Goal: Information Seeking & Learning: Learn about a topic

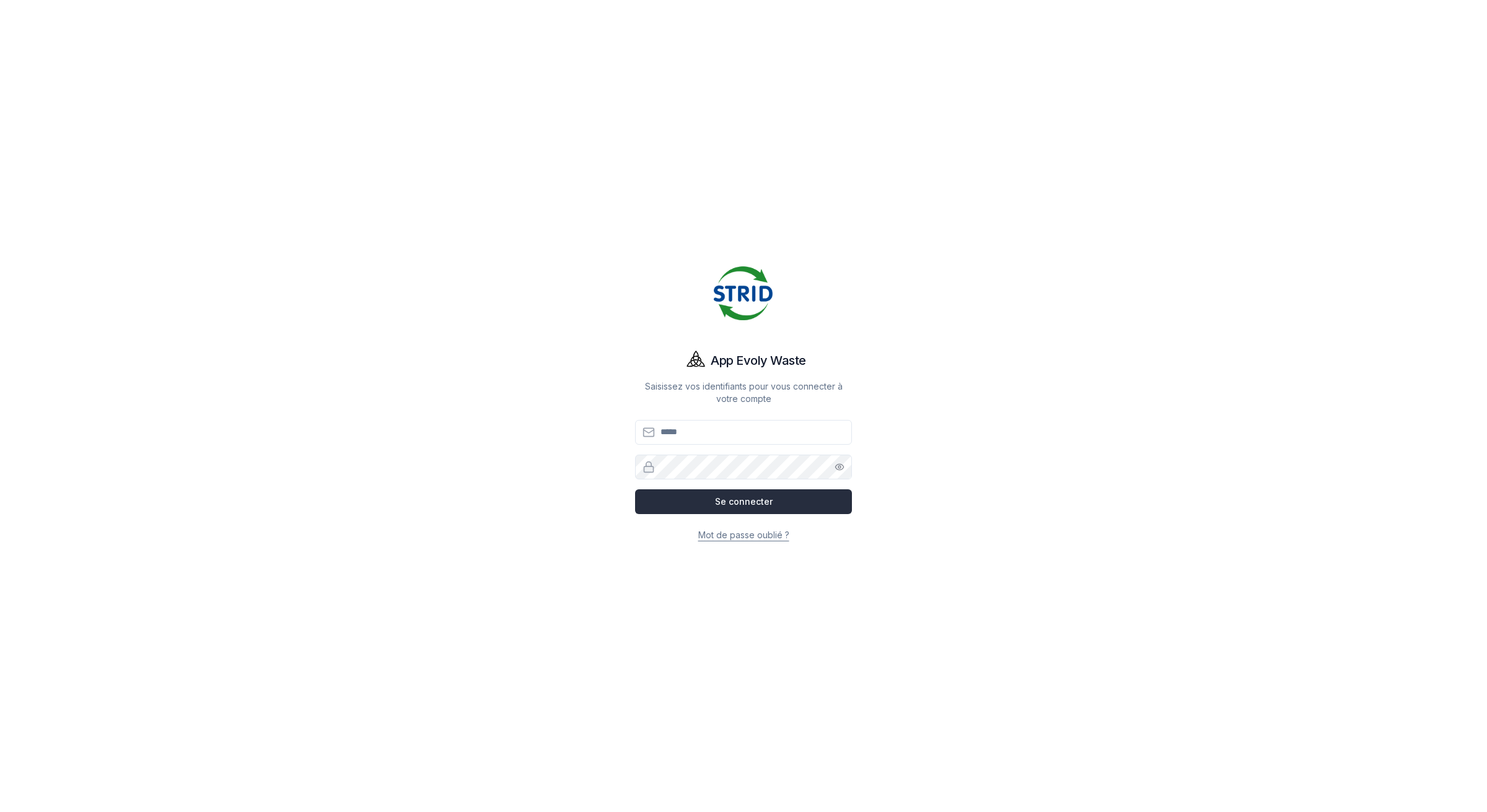
type input "**********"
click at [728, 512] on button "Se connecter" at bounding box center [743, 502] width 217 height 25
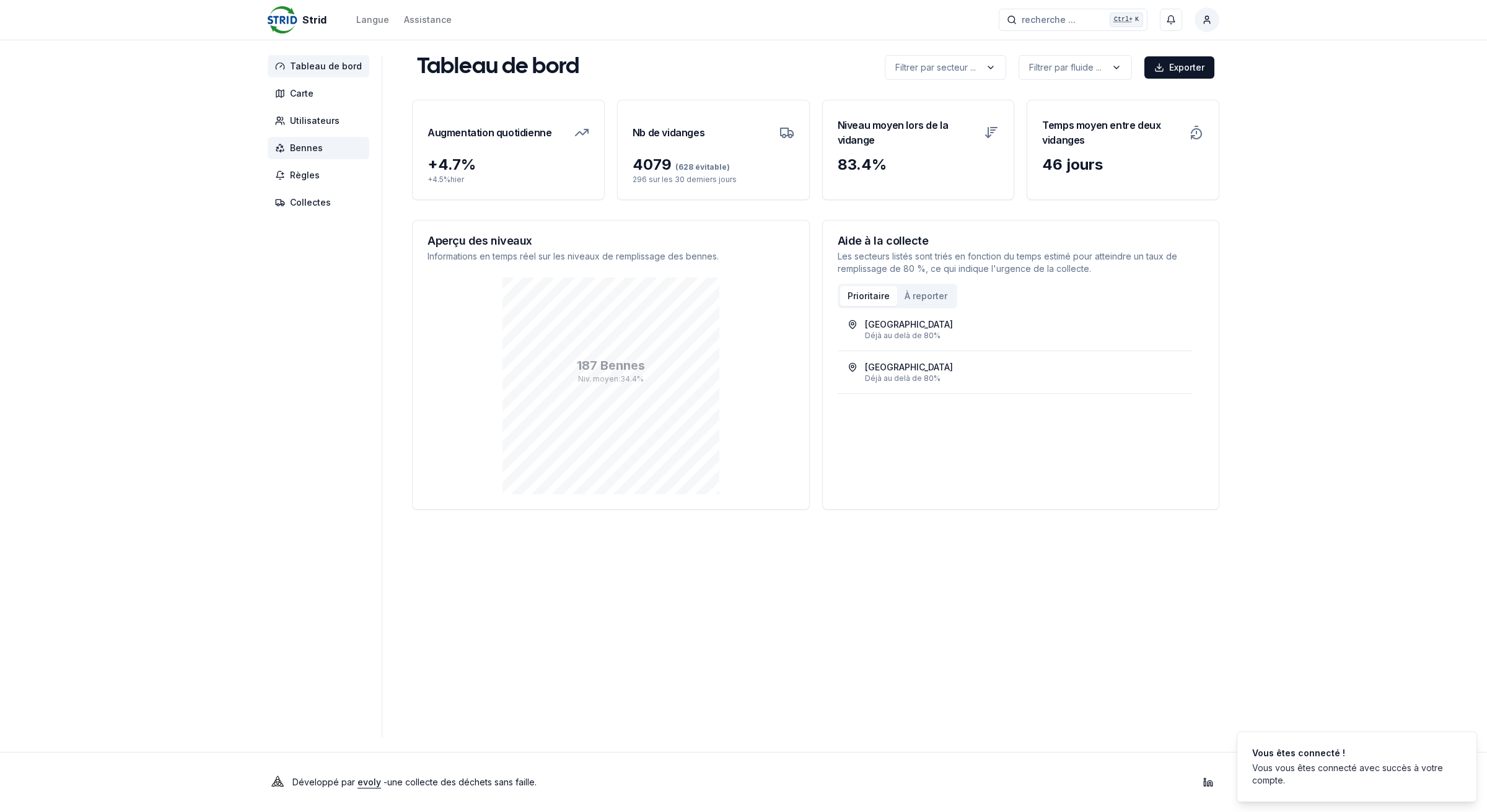
click at [323, 148] on span "Bennes" at bounding box center [318, 148] width 102 height 22
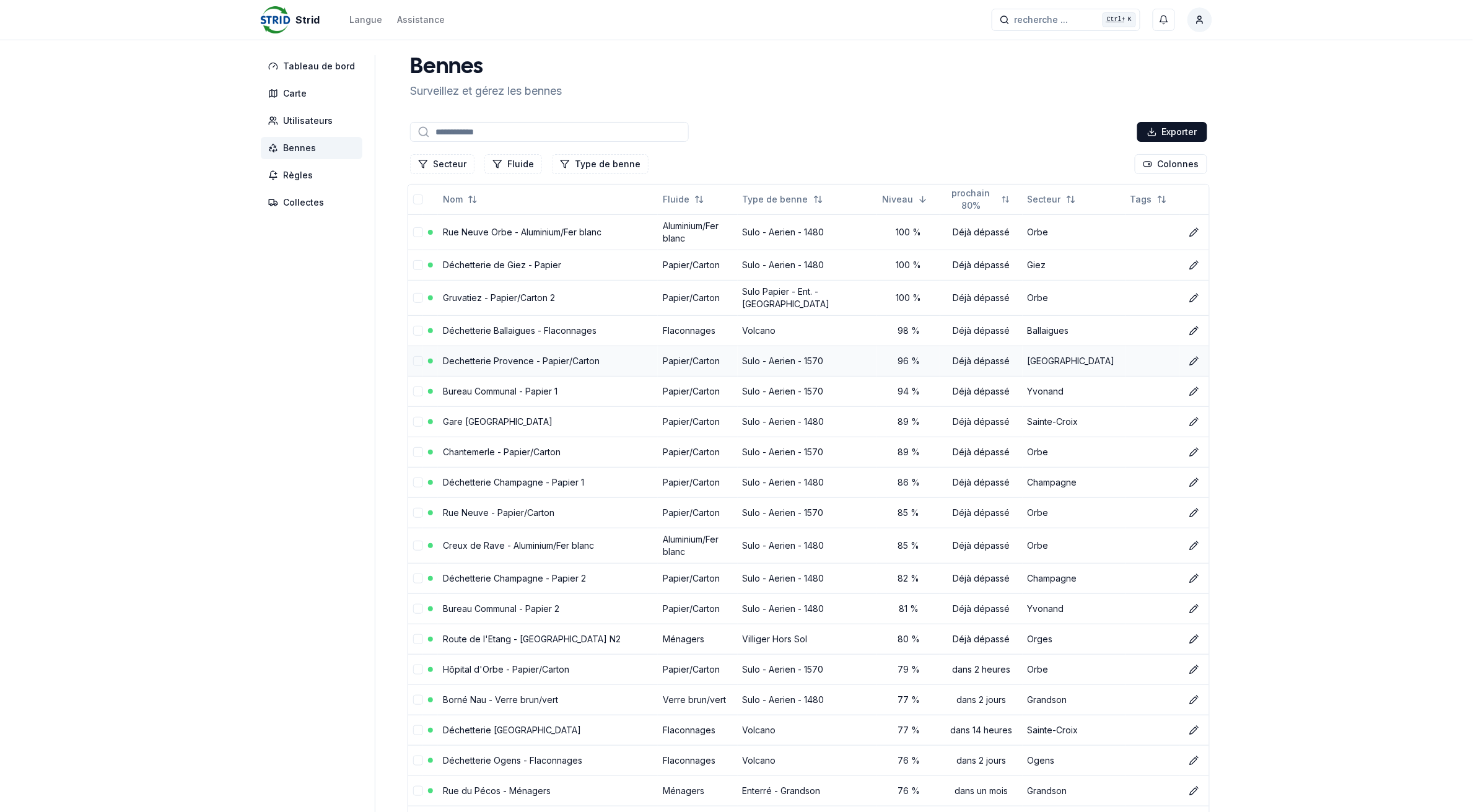
click at [531, 358] on link "Dechetterie Provence - Papier/Carton" at bounding box center [521, 361] width 157 height 11
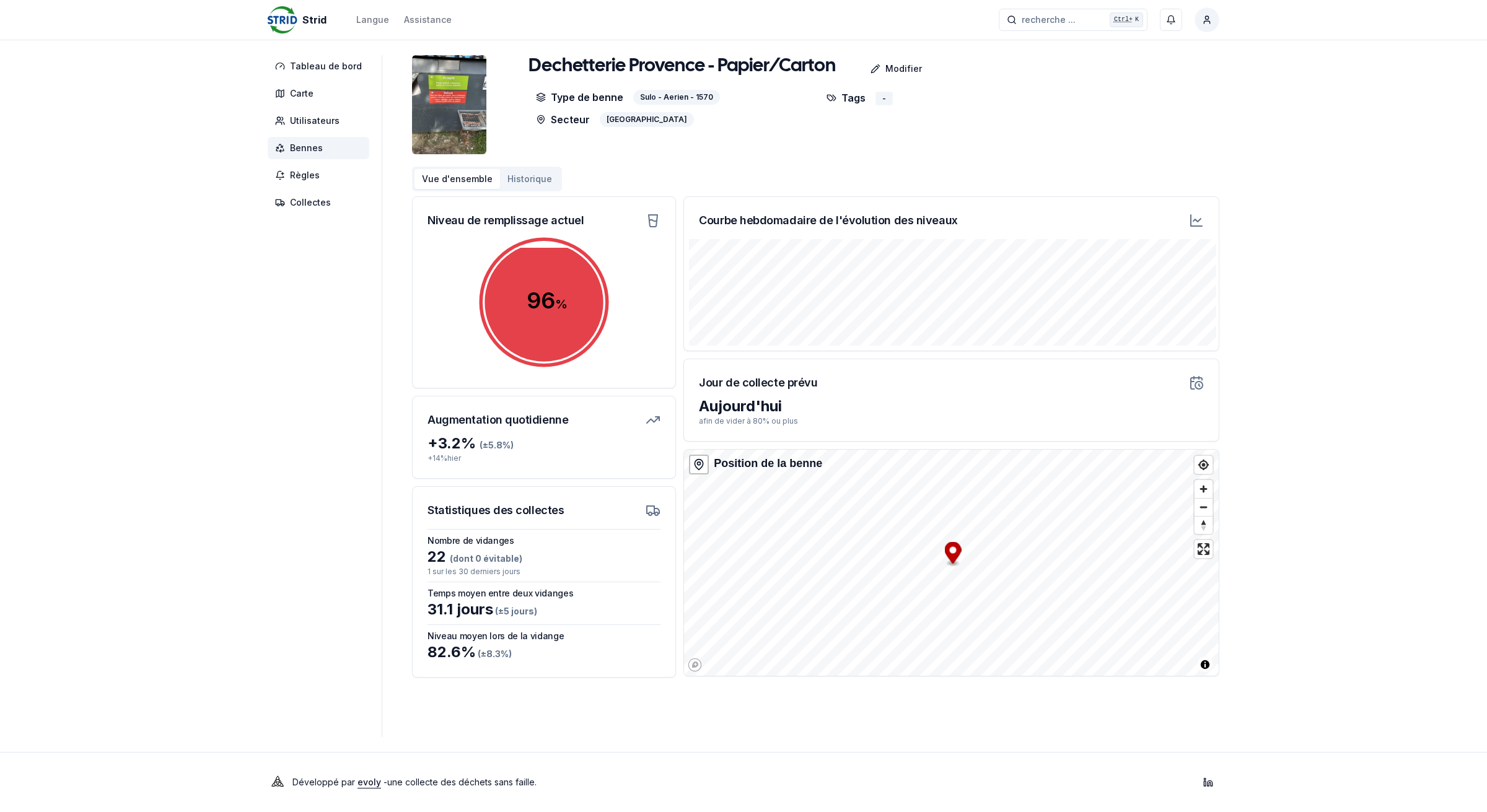
click at [284, 149] on icon at bounding box center [280, 148] width 10 height 10
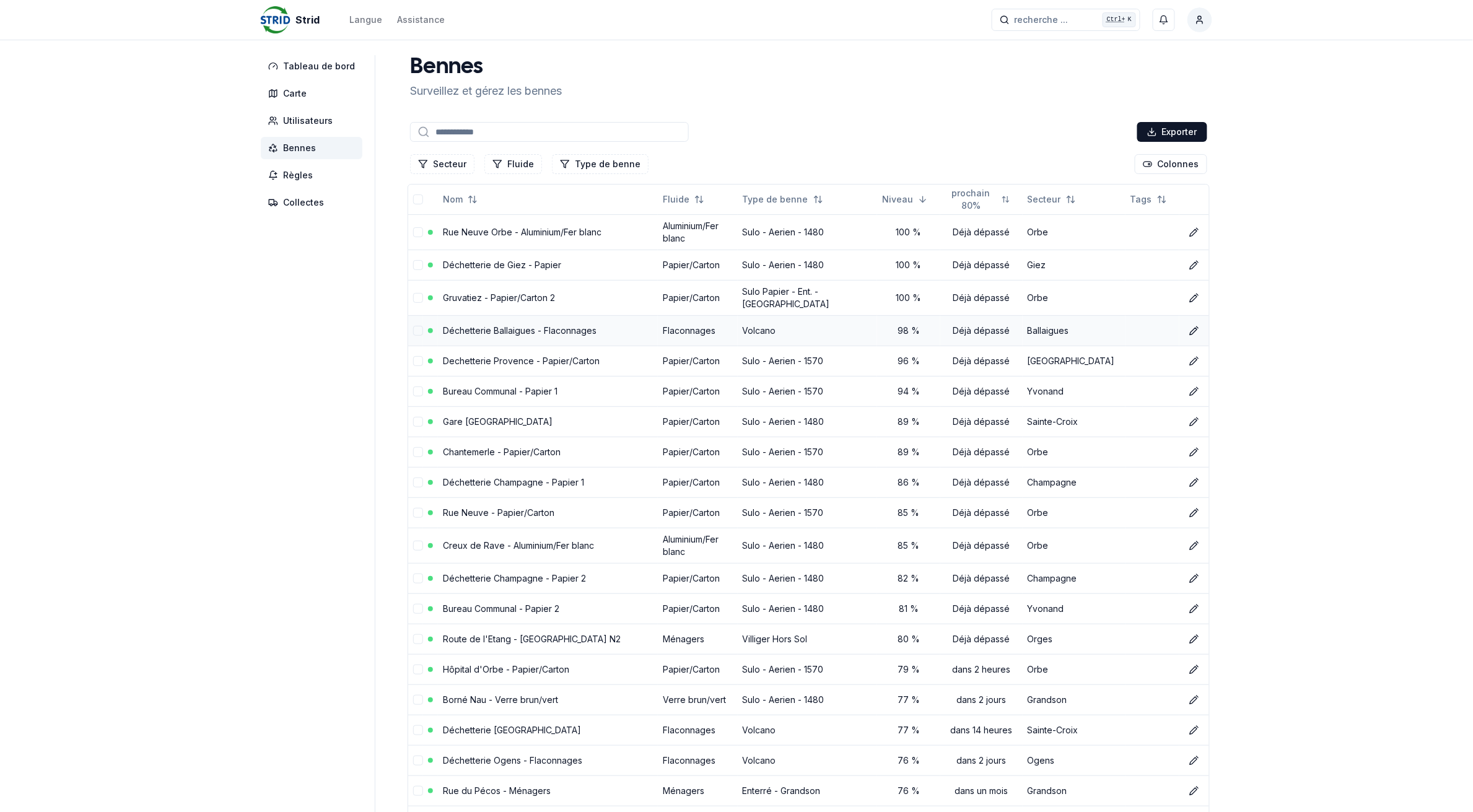
click at [490, 332] on link "Déchetterie Ballaigues - Flaconnages" at bounding box center [520, 330] width 154 height 11
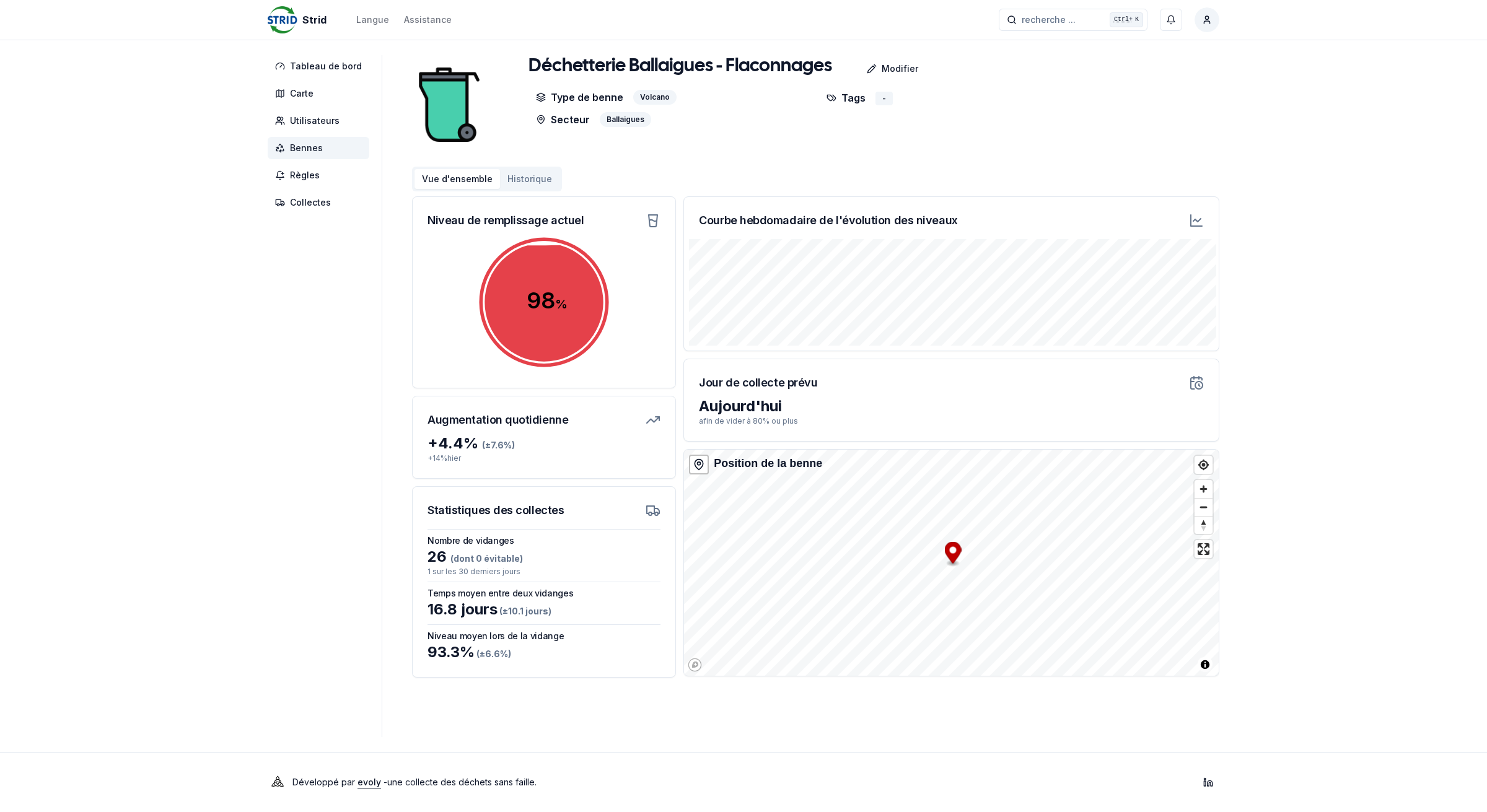
click at [304, 143] on span "Bennes" at bounding box center [307, 148] width 33 height 12
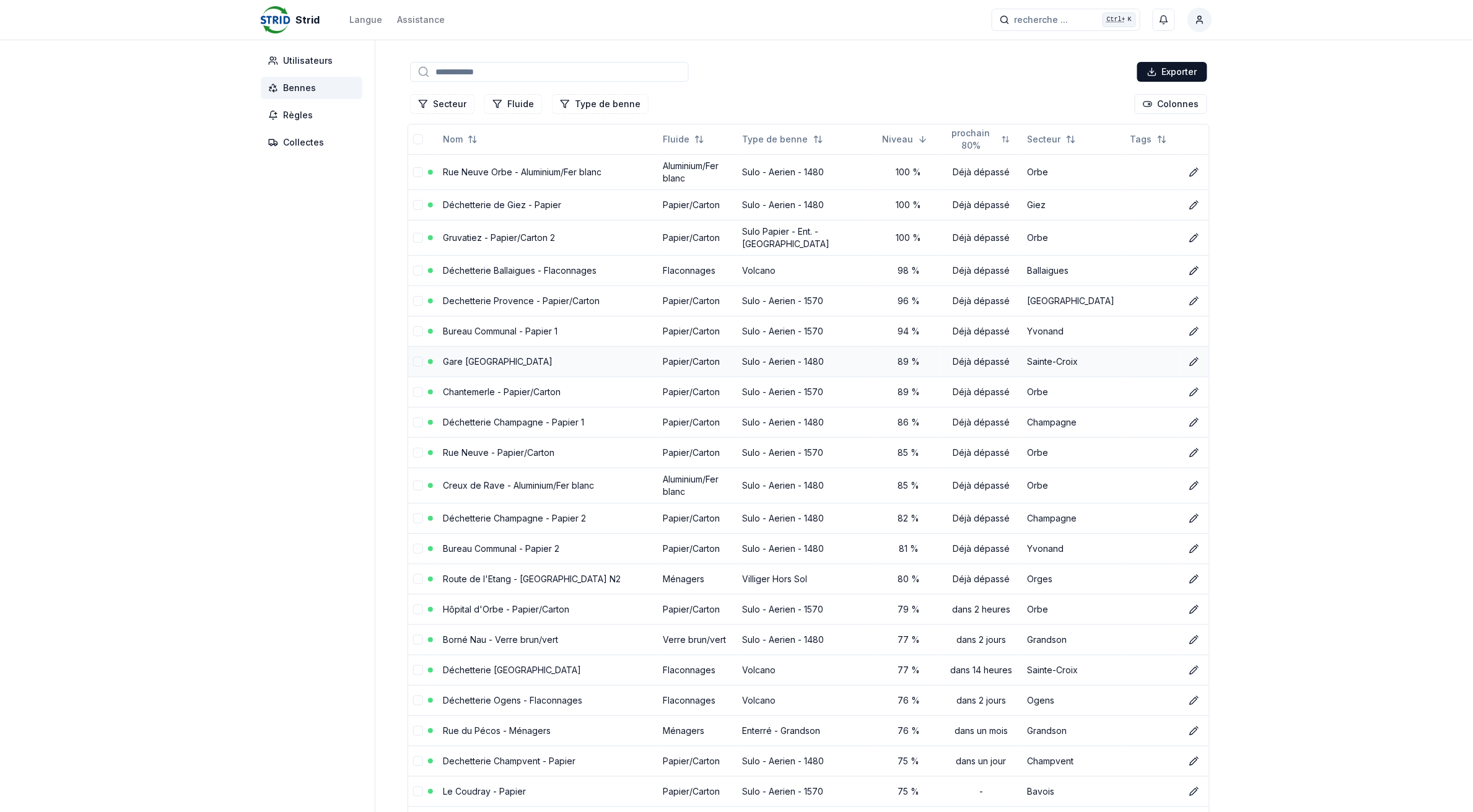
scroll to position [77, 0]
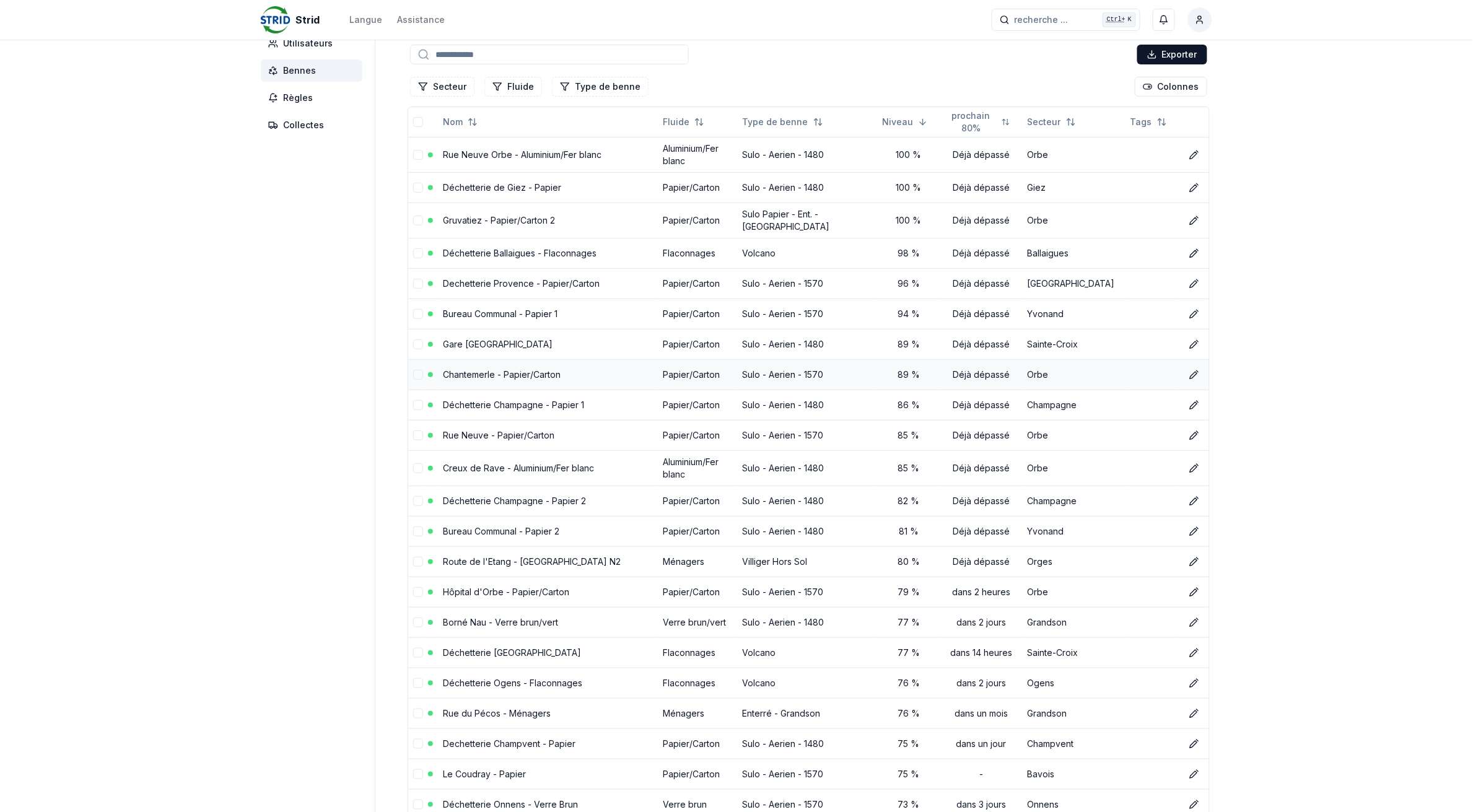
click at [482, 377] on link "Chantemerle - Papier/Carton" at bounding box center [502, 374] width 117 height 11
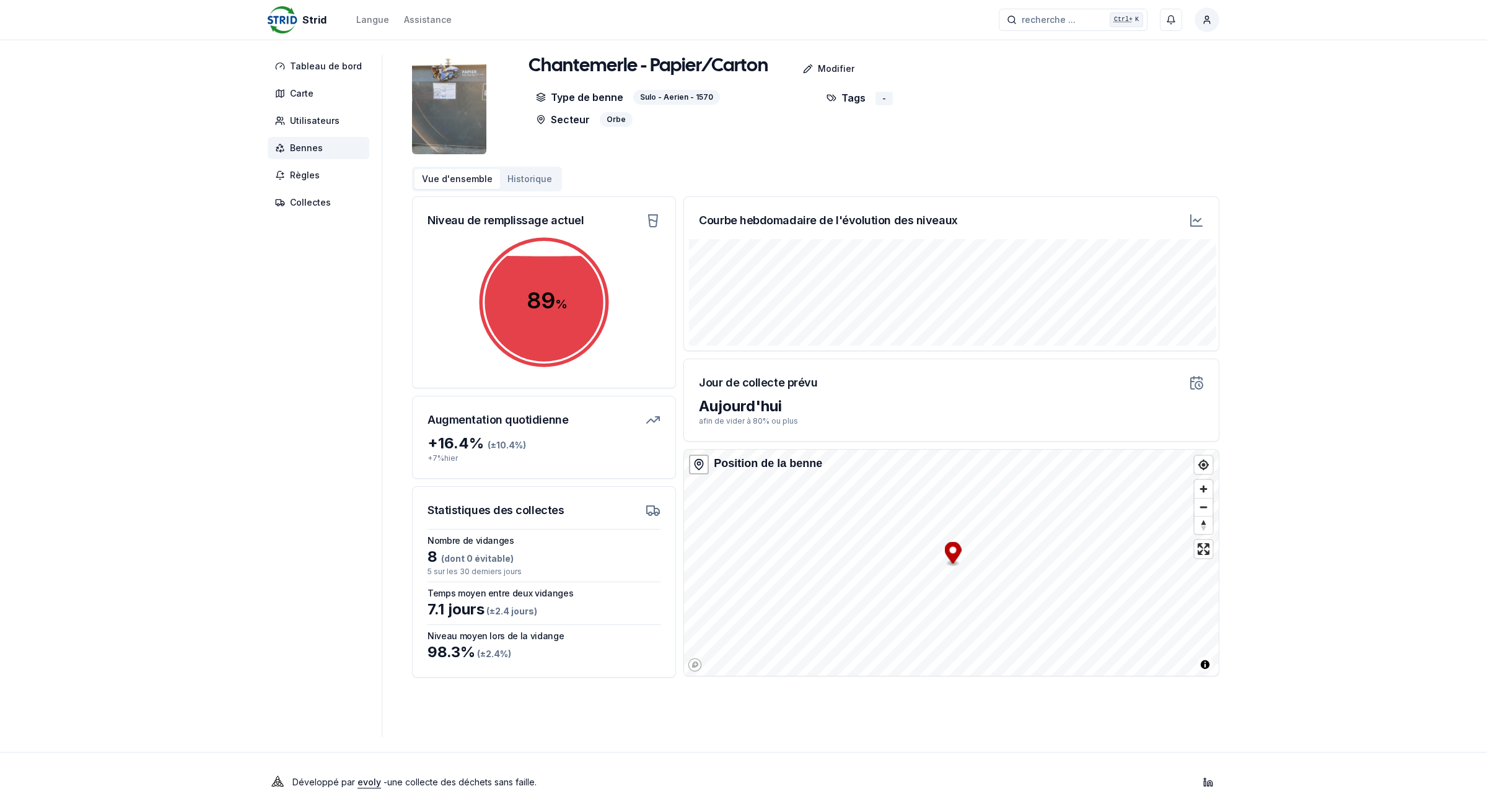
click at [299, 147] on span "Bennes" at bounding box center [307, 148] width 33 height 12
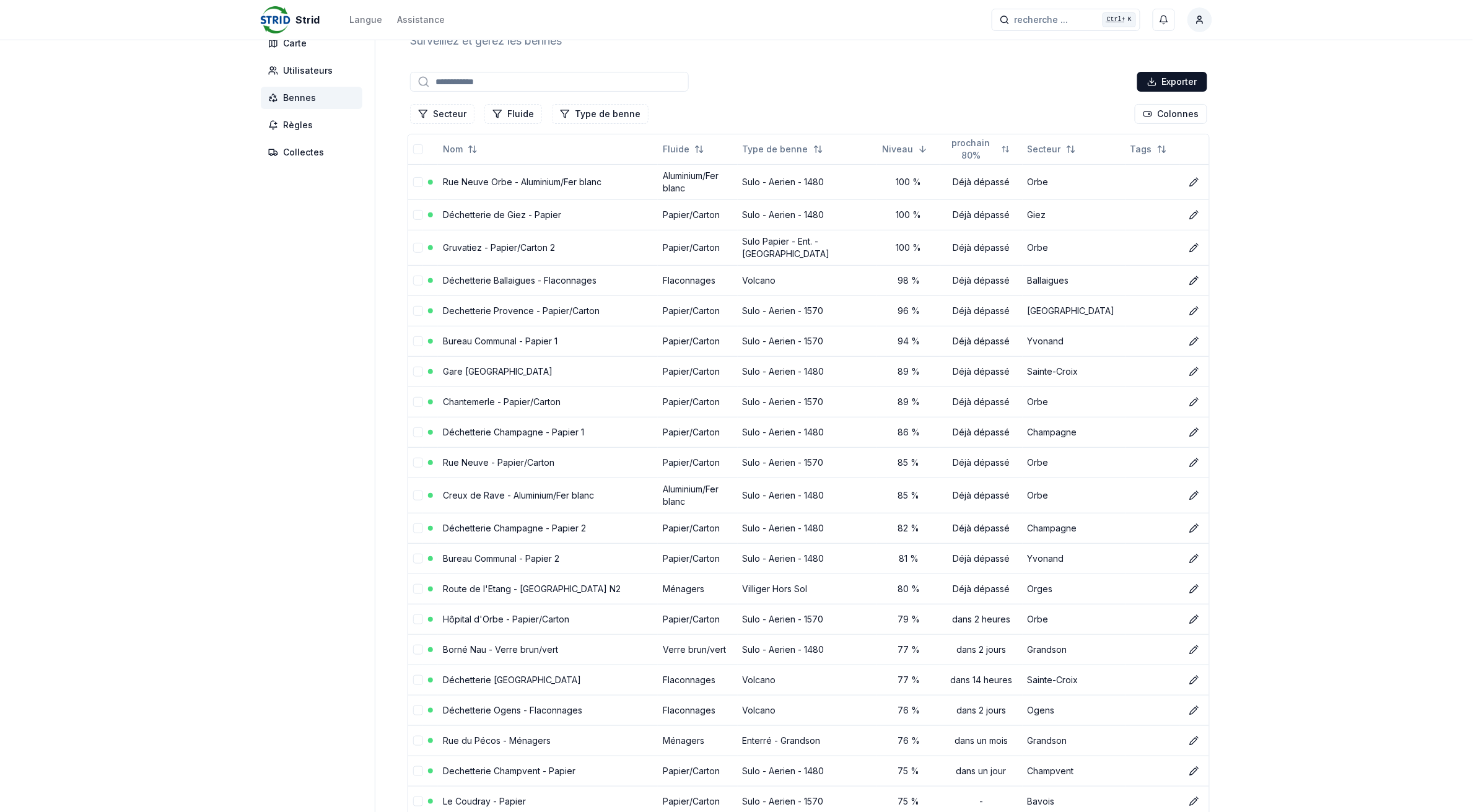
scroll to position [77, 0]
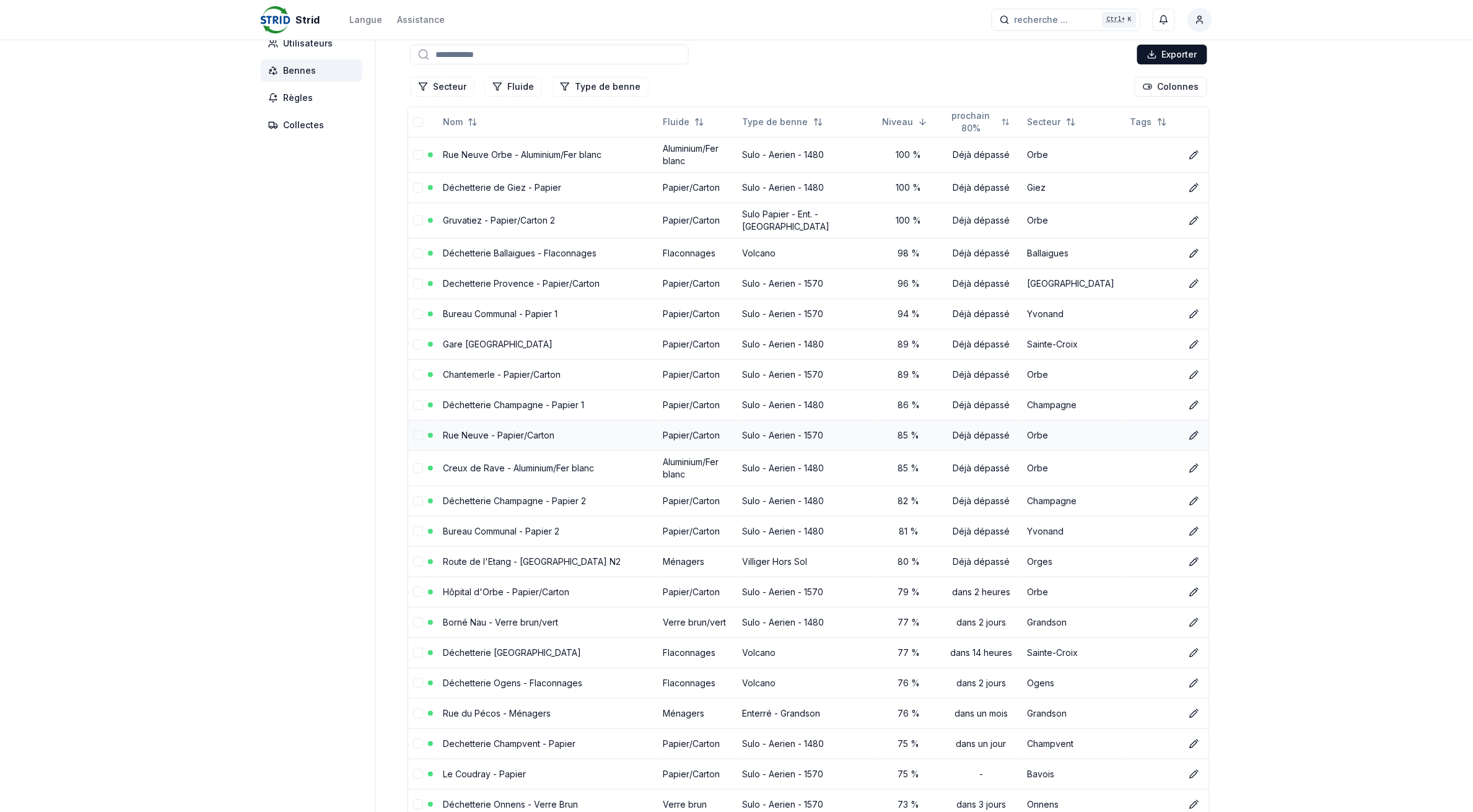
click at [463, 435] on link "Rue Neuve - Papier/Carton" at bounding box center [499, 435] width 112 height 11
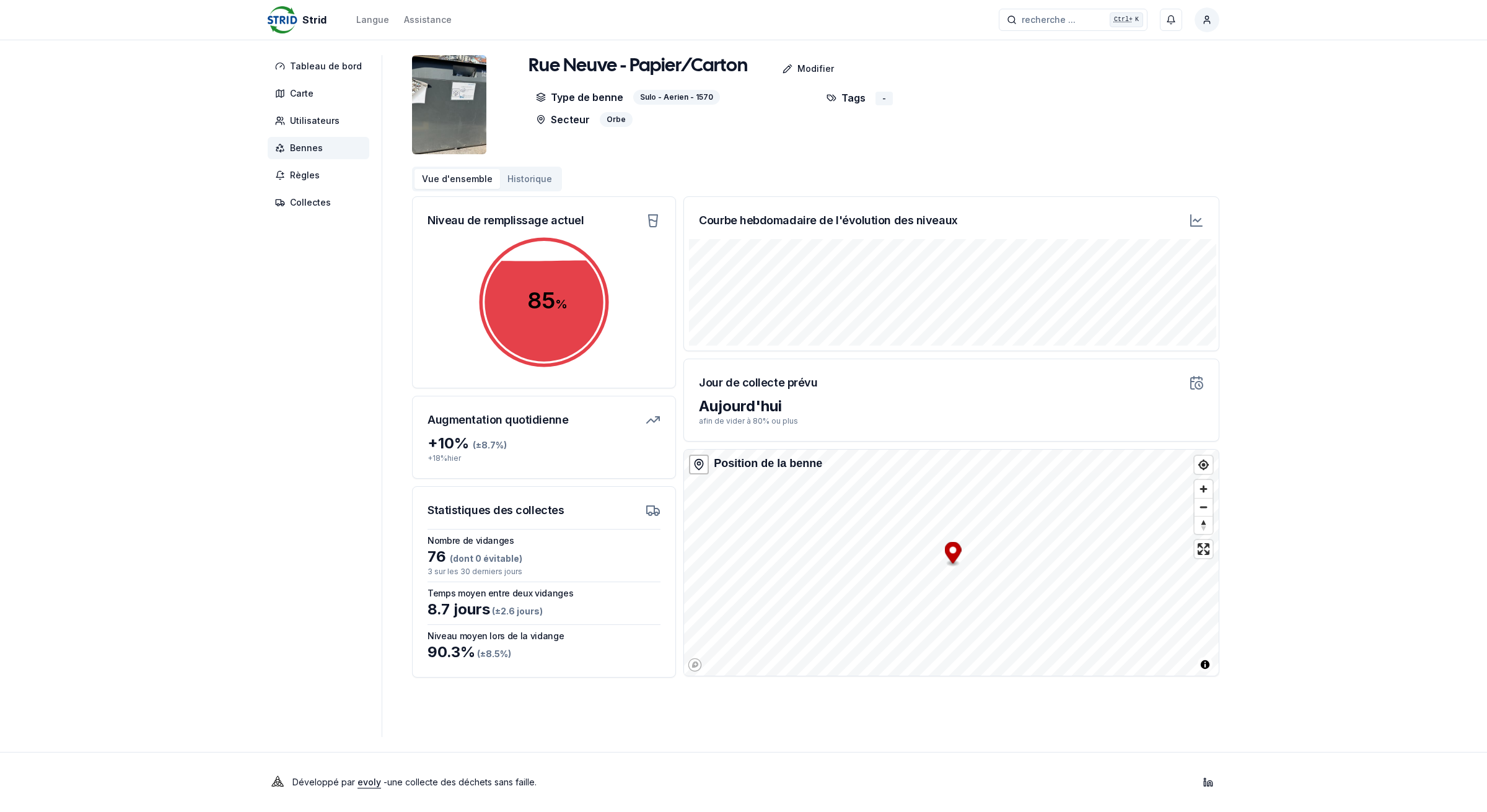
click at [319, 143] on span "Bennes" at bounding box center [307, 148] width 33 height 12
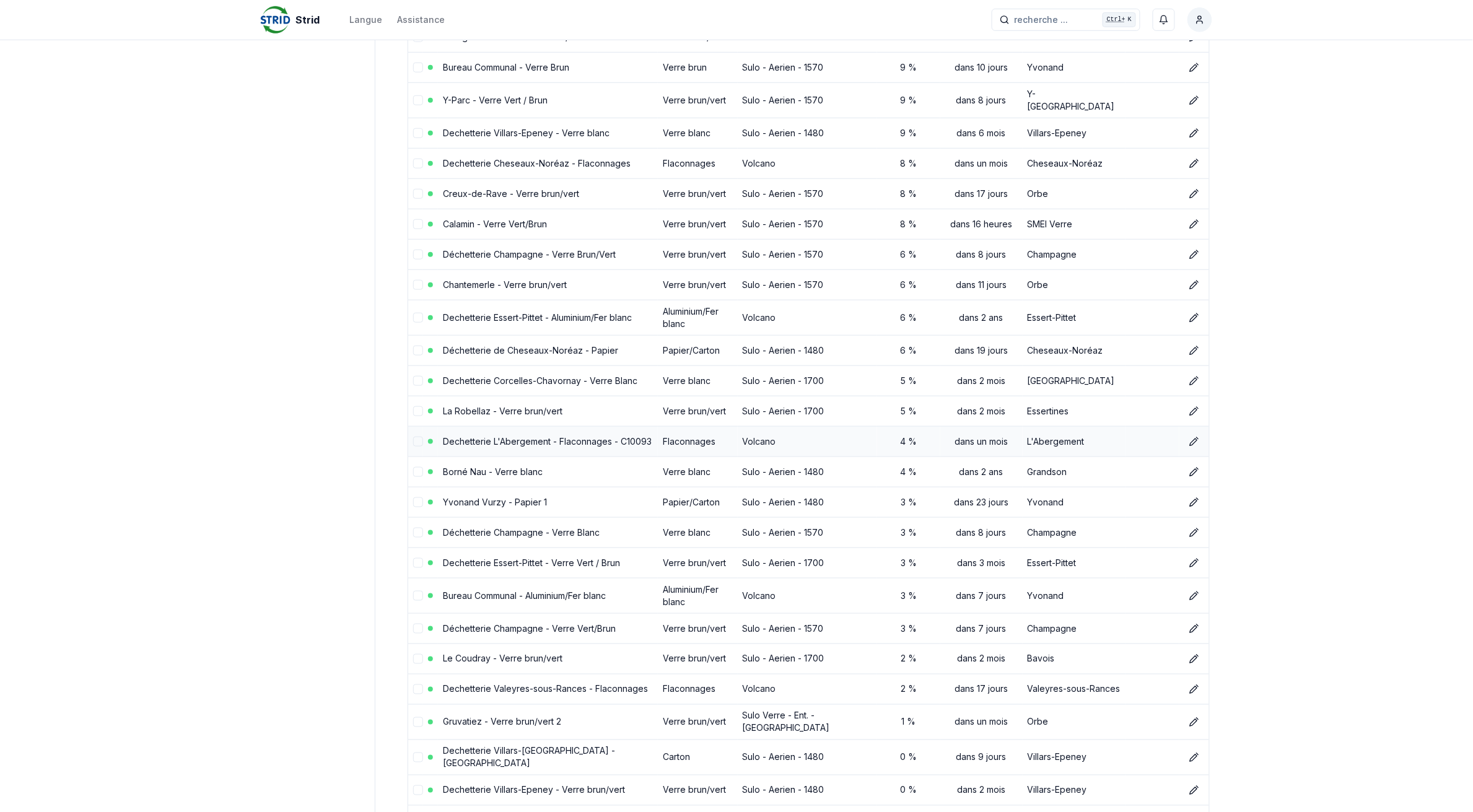
scroll to position [5405, 0]
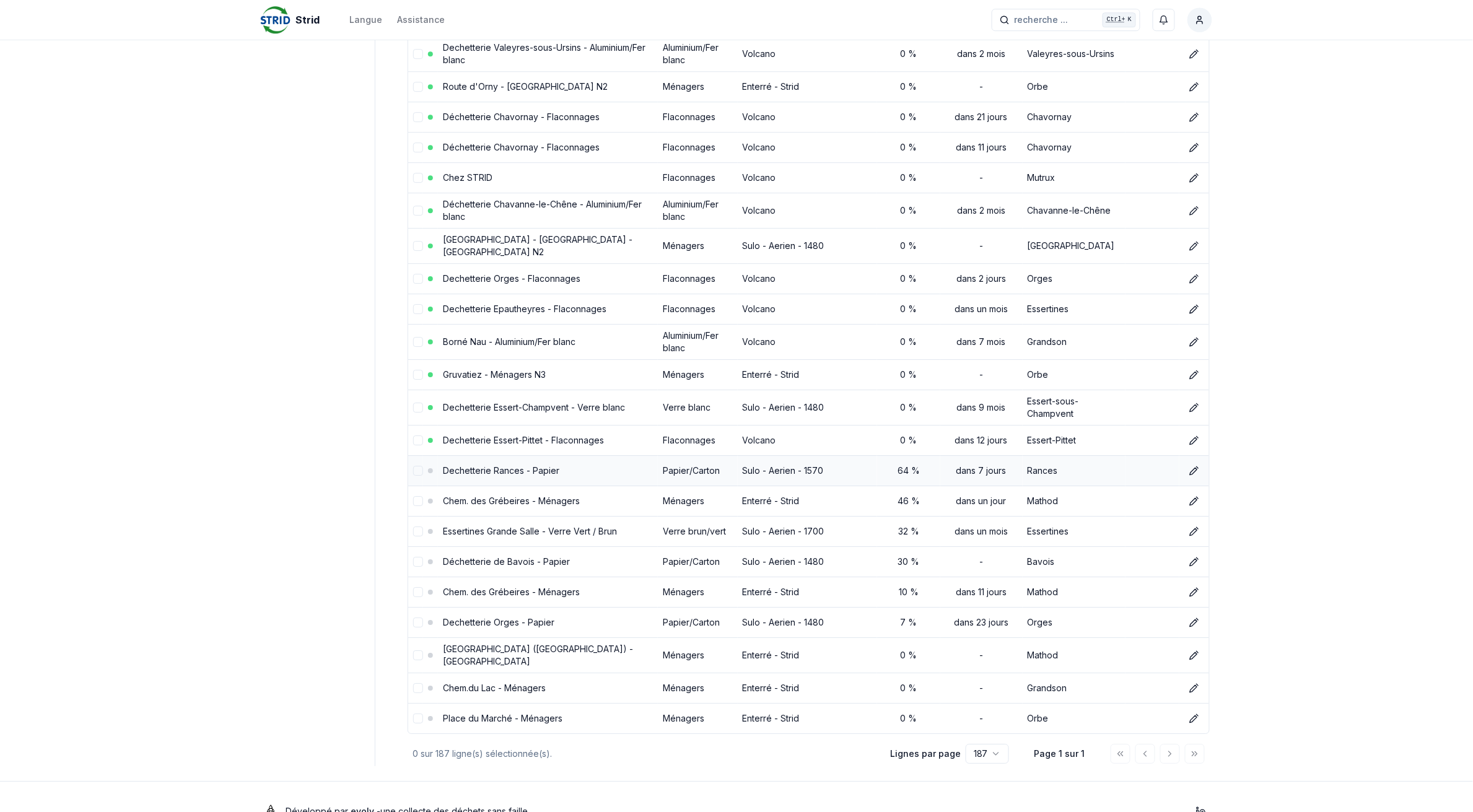
click at [505, 465] on link "Dechetterie Rances - Papier" at bounding box center [501, 471] width 116 height 11
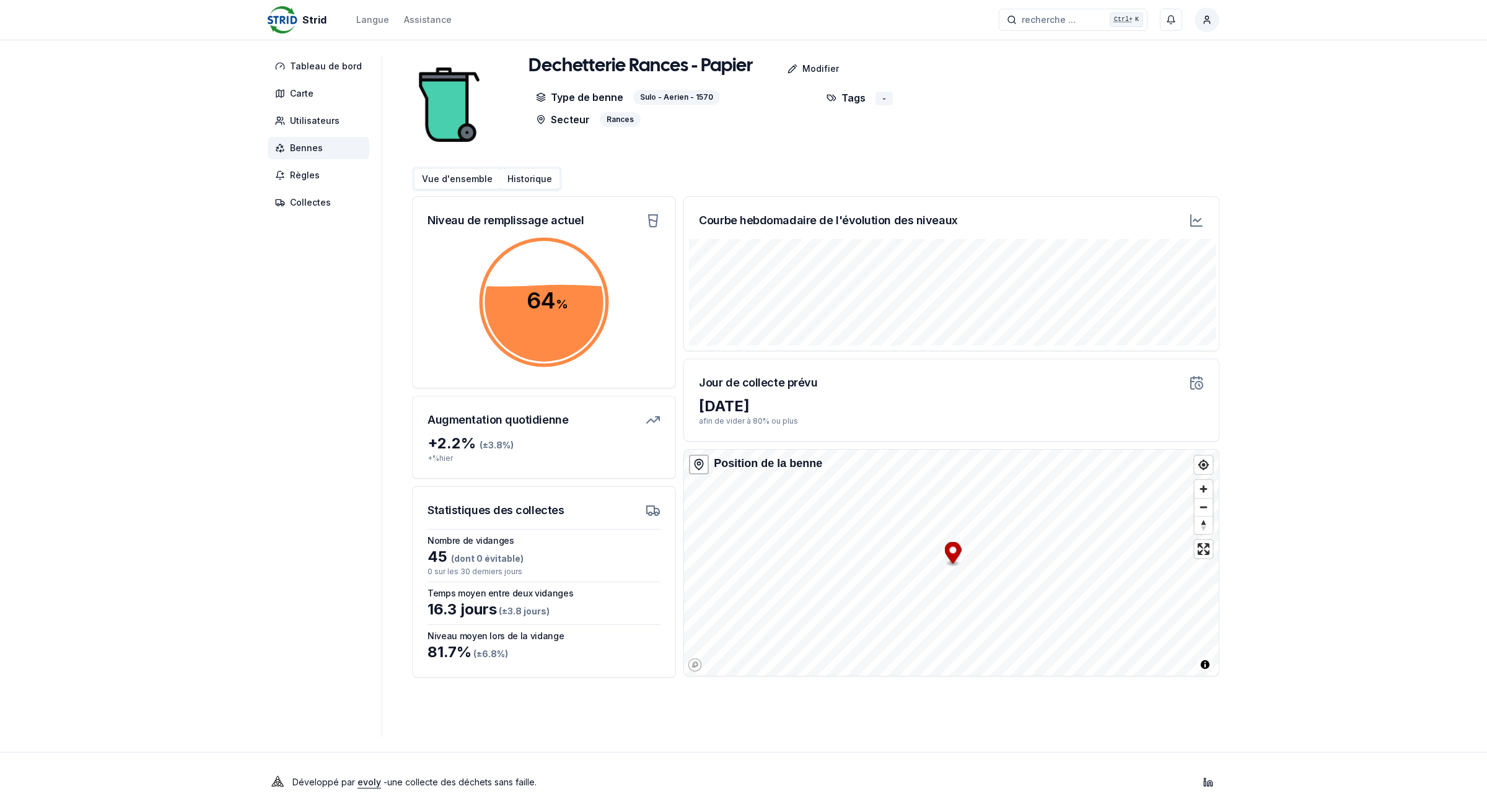
click at [508, 172] on button "Historique" at bounding box center [530, 179] width 60 height 20
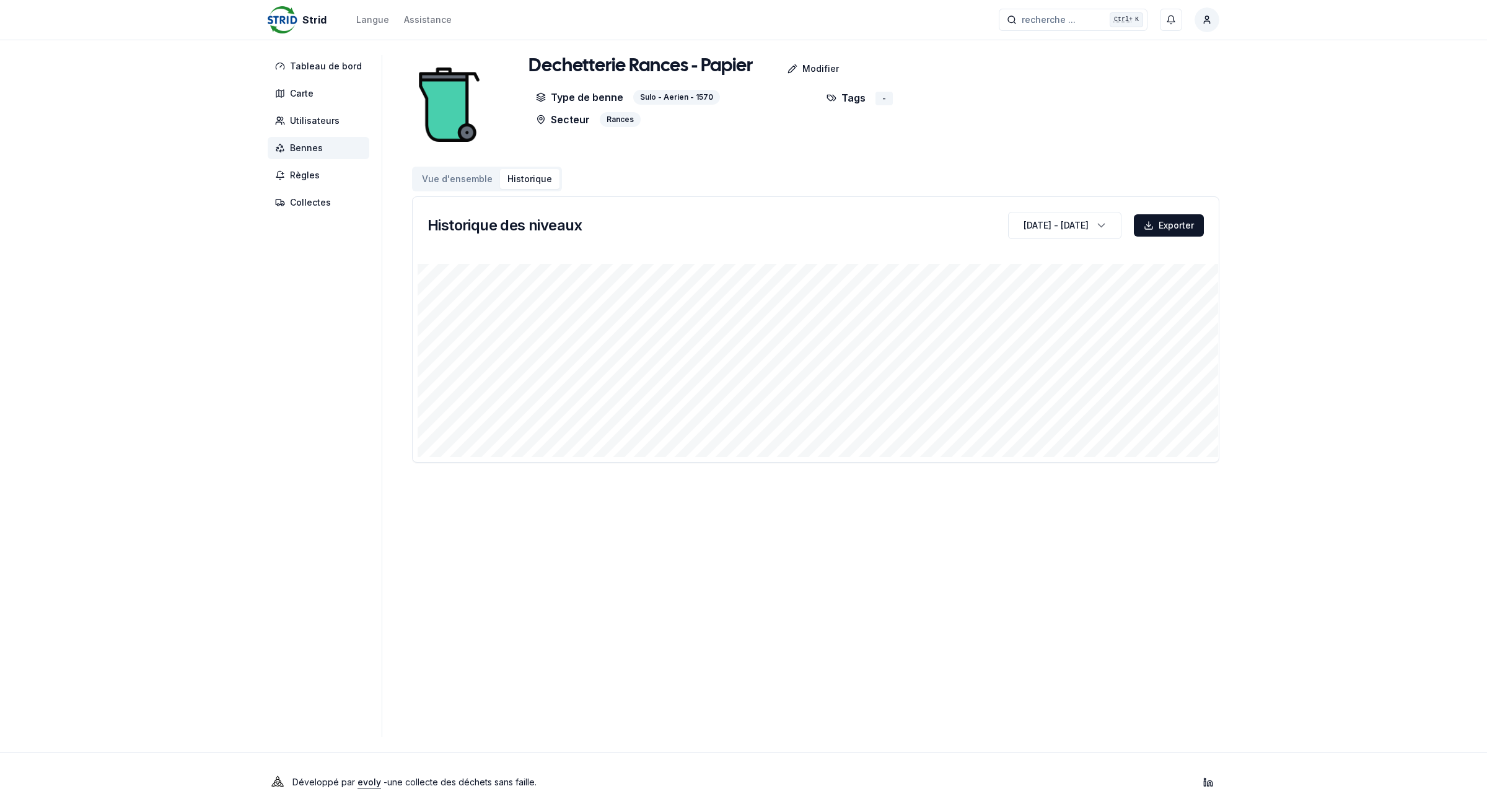
click at [295, 148] on span "Bennes" at bounding box center [307, 148] width 33 height 12
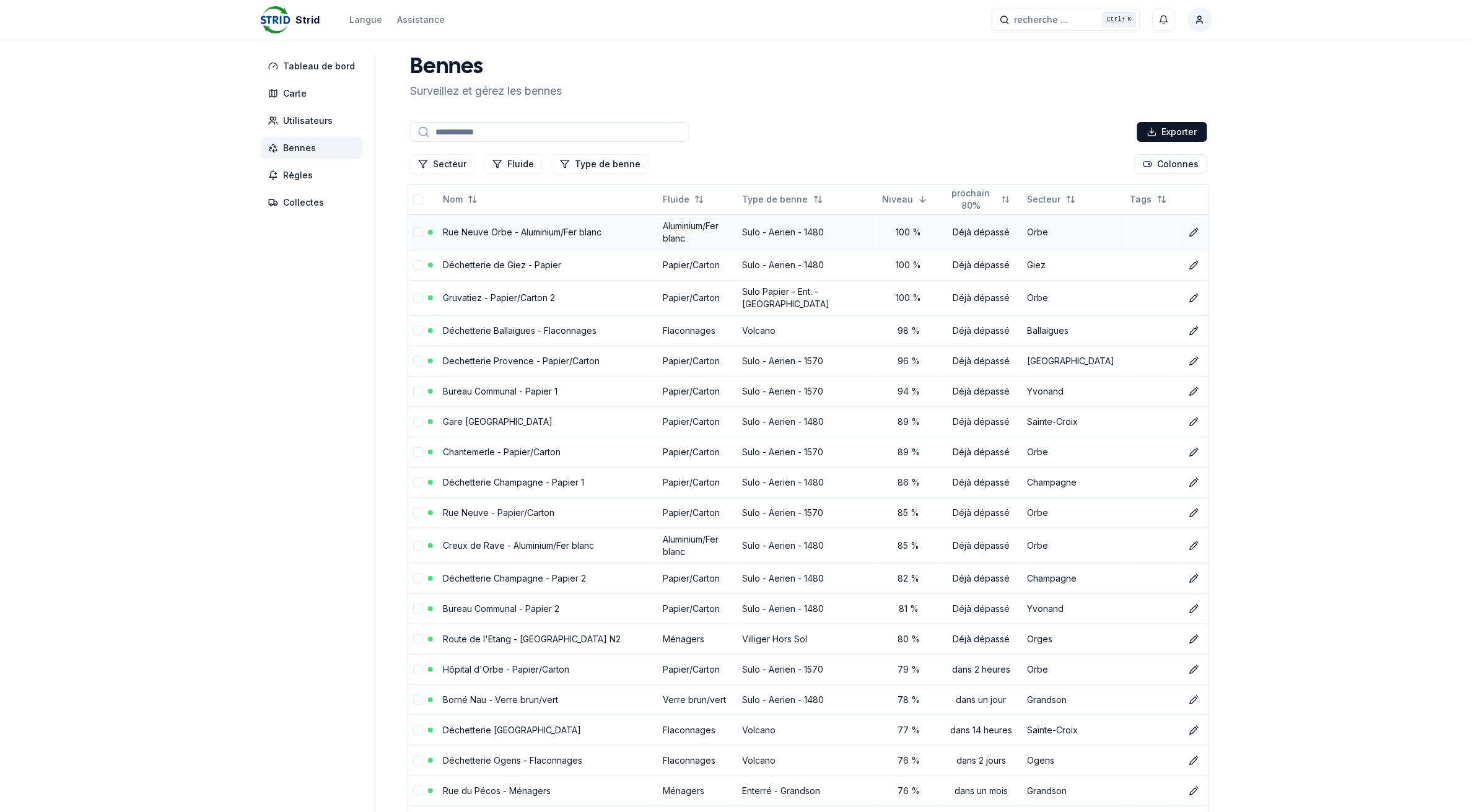
click at [541, 223] on td "Rue Neuve Orbe - Aluminium/Fer blanc" at bounding box center [547, 232] width 220 height 35
click at [540, 226] on link "Rue Neuve Orbe - Aluminium/Fer blanc" at bounding box center [523, 232] width 159 height 11
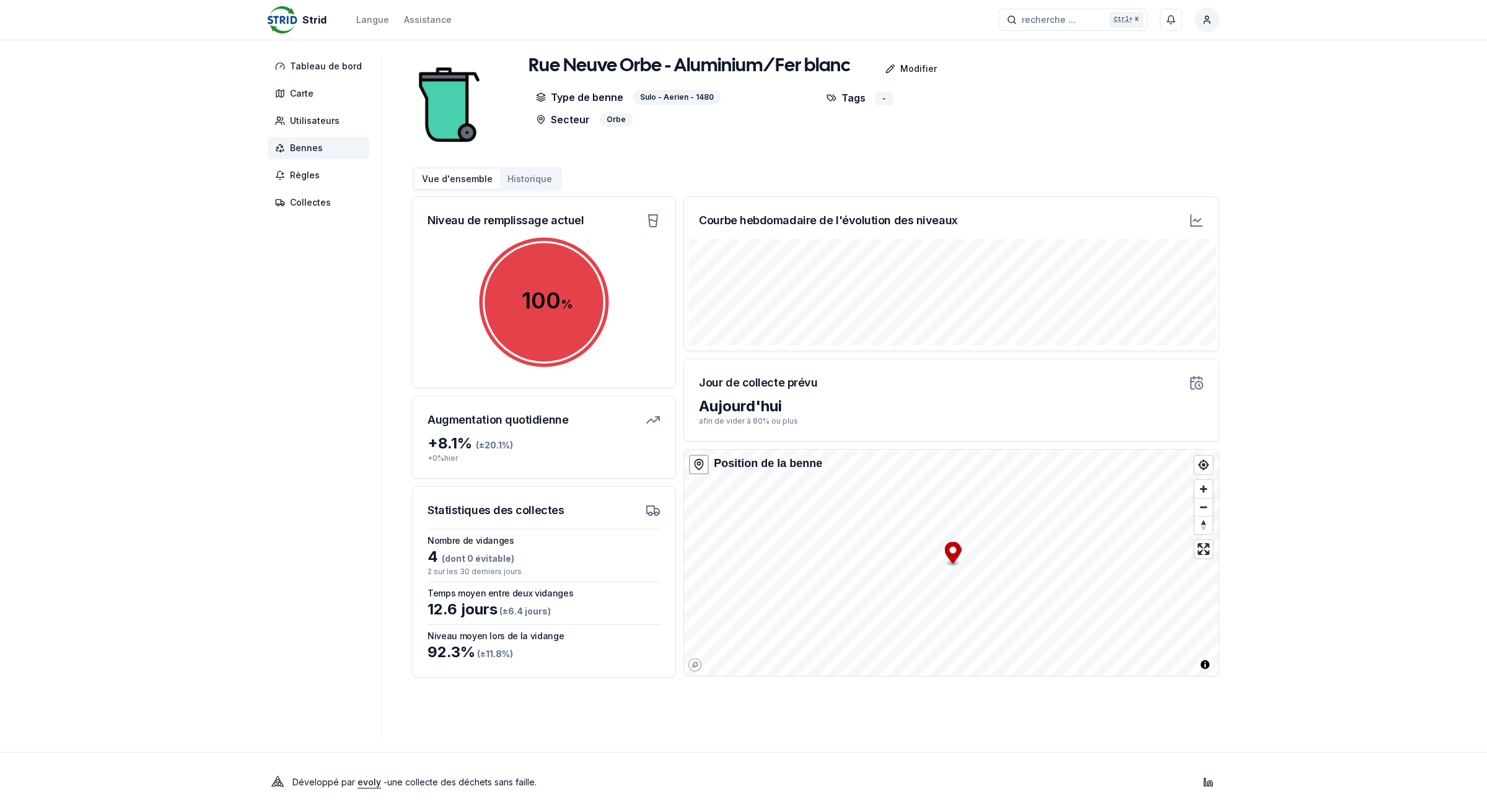
drag, startPoint x: 305, startPoint y: 146, endPoint x: 320, endPoint y: 148, distance: 15.1
click at [305, 146] on span "Bennes" at bounding box center [307, 148] width 33 height 12
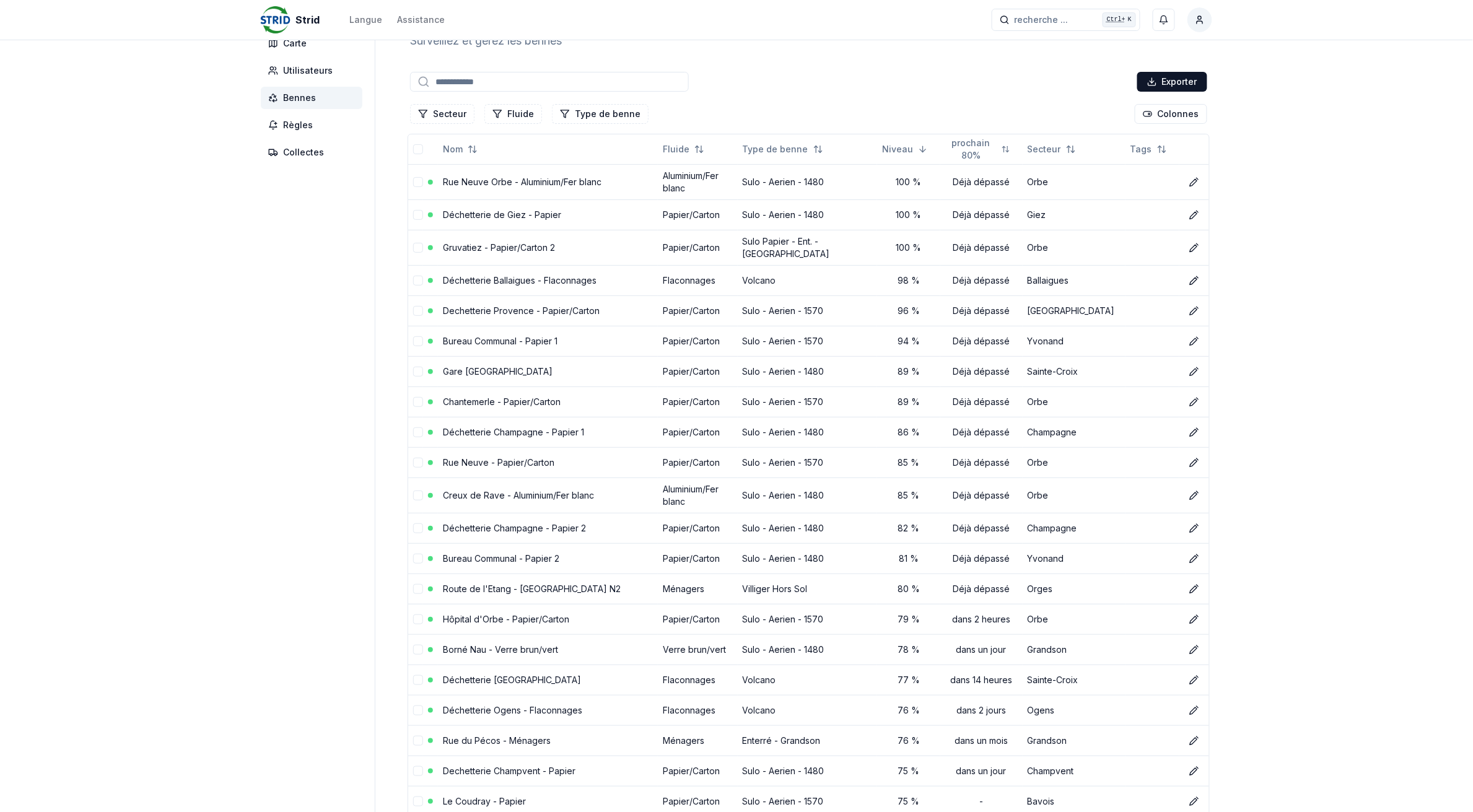
scroll to position [77, 0]
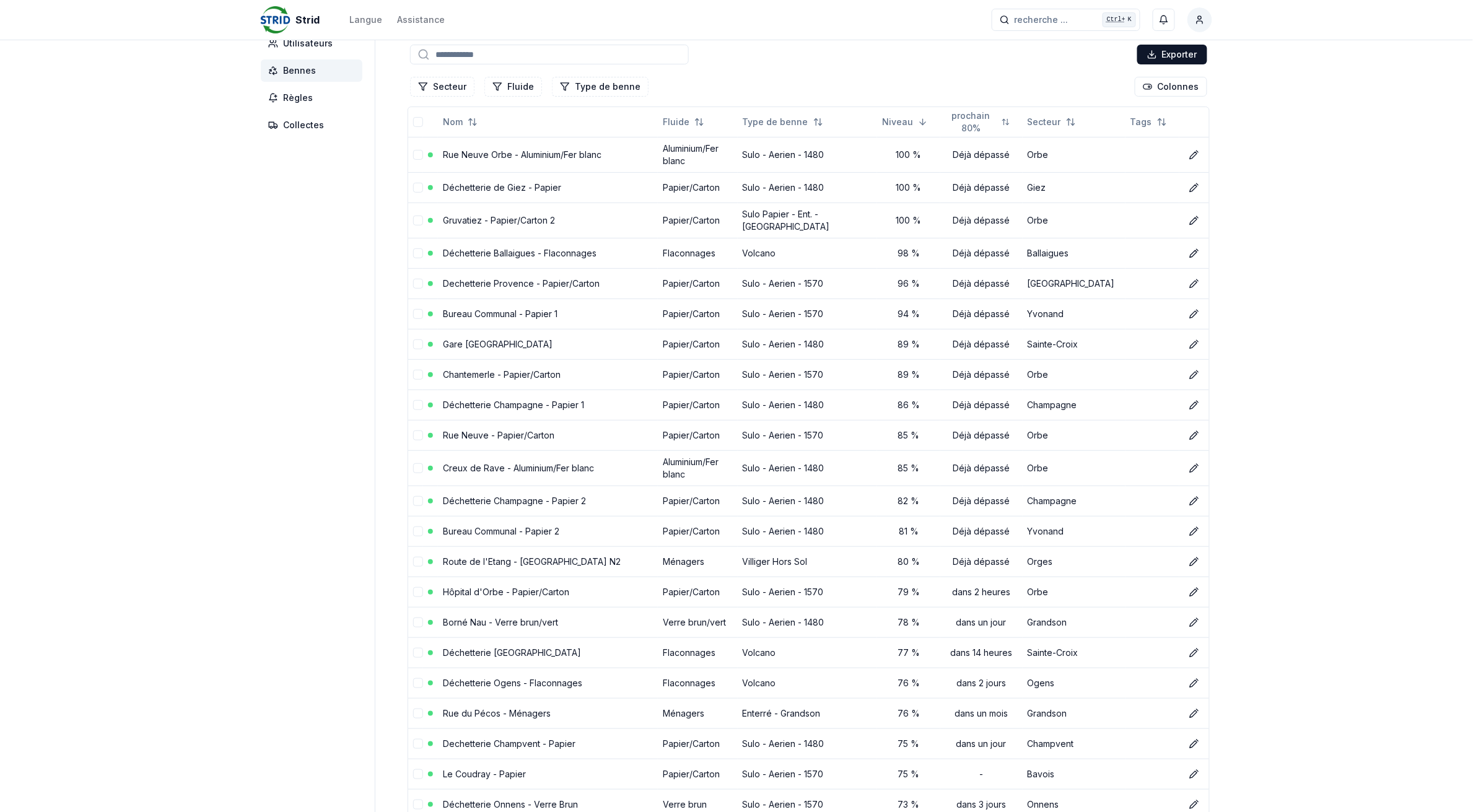
click at [484, 49] on input at bounding box center [549, 54] width 279 height 20
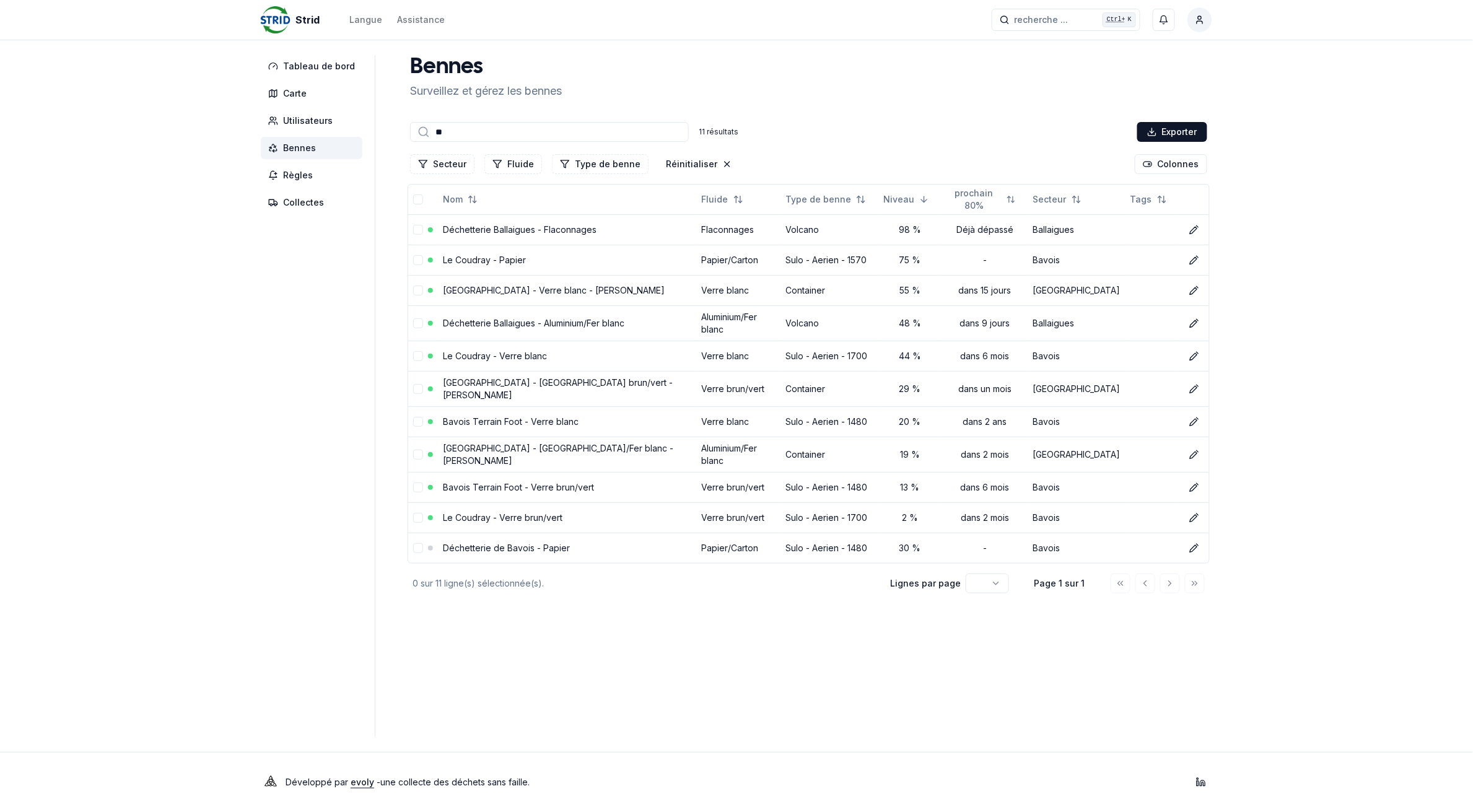
scroll to position [0, 0]
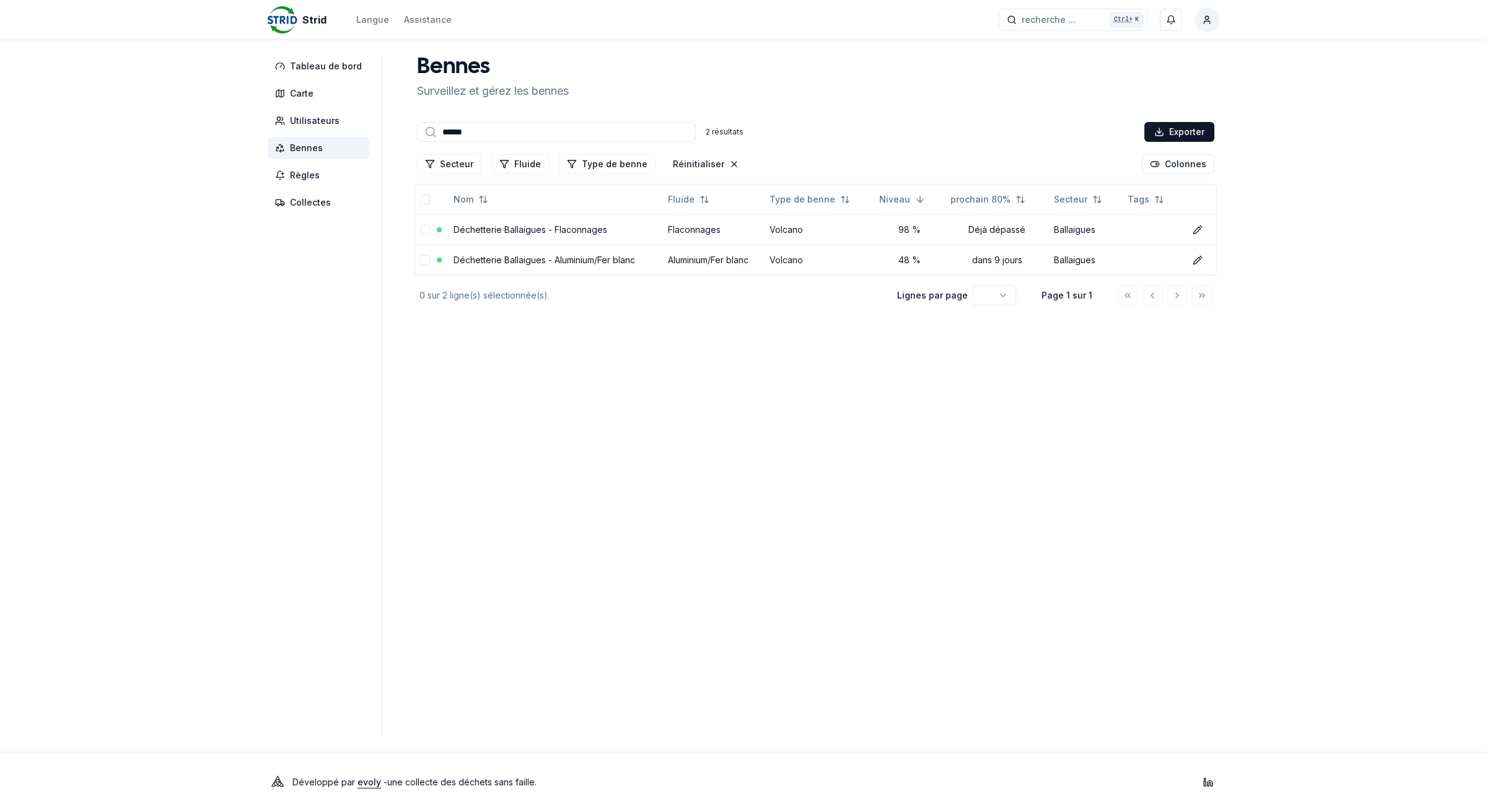
type input "******"
click at [704, 158] on button "Réinitialiser" at bounding box center [706, 164] width 81 height 20
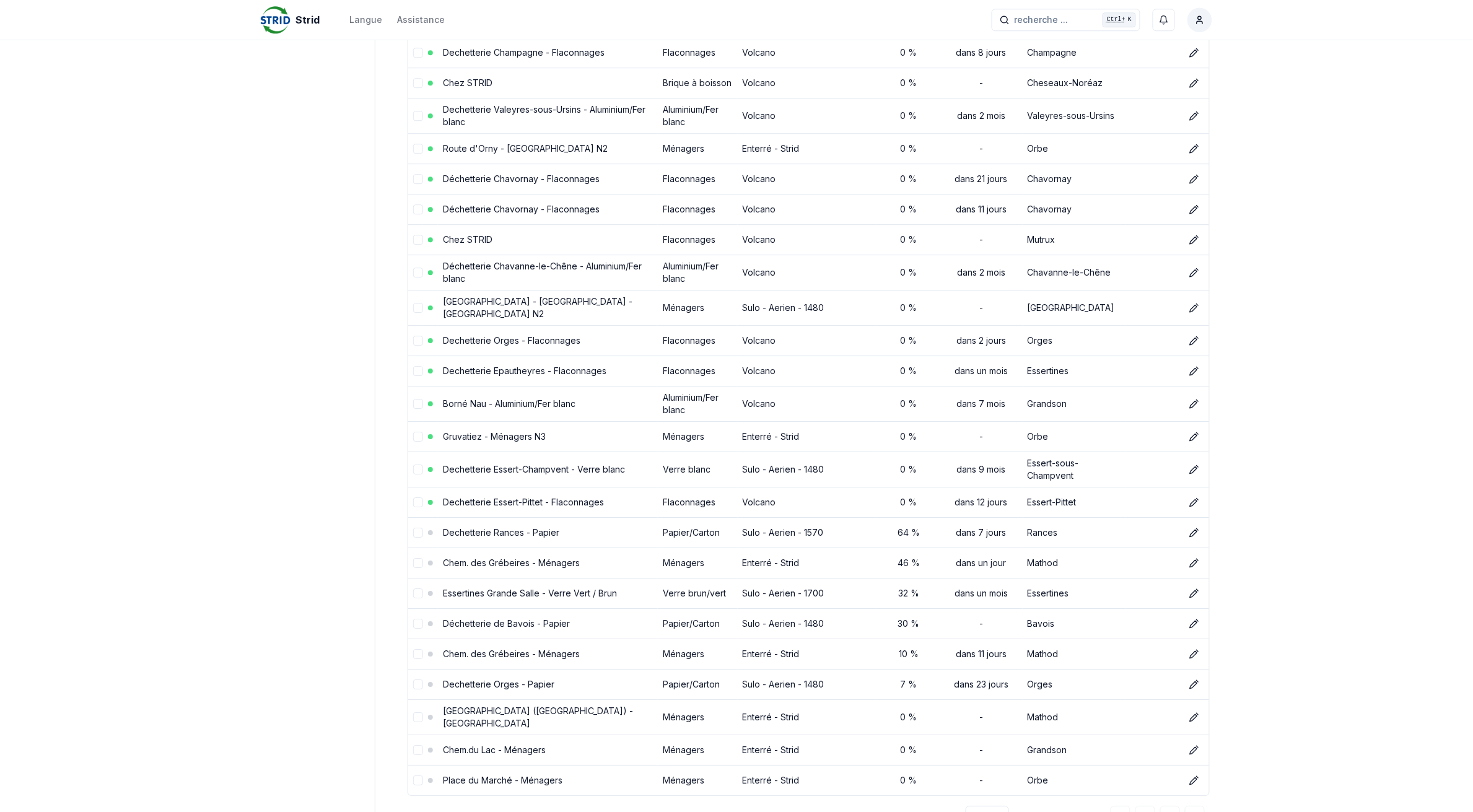
scroll to position [5405, 0]
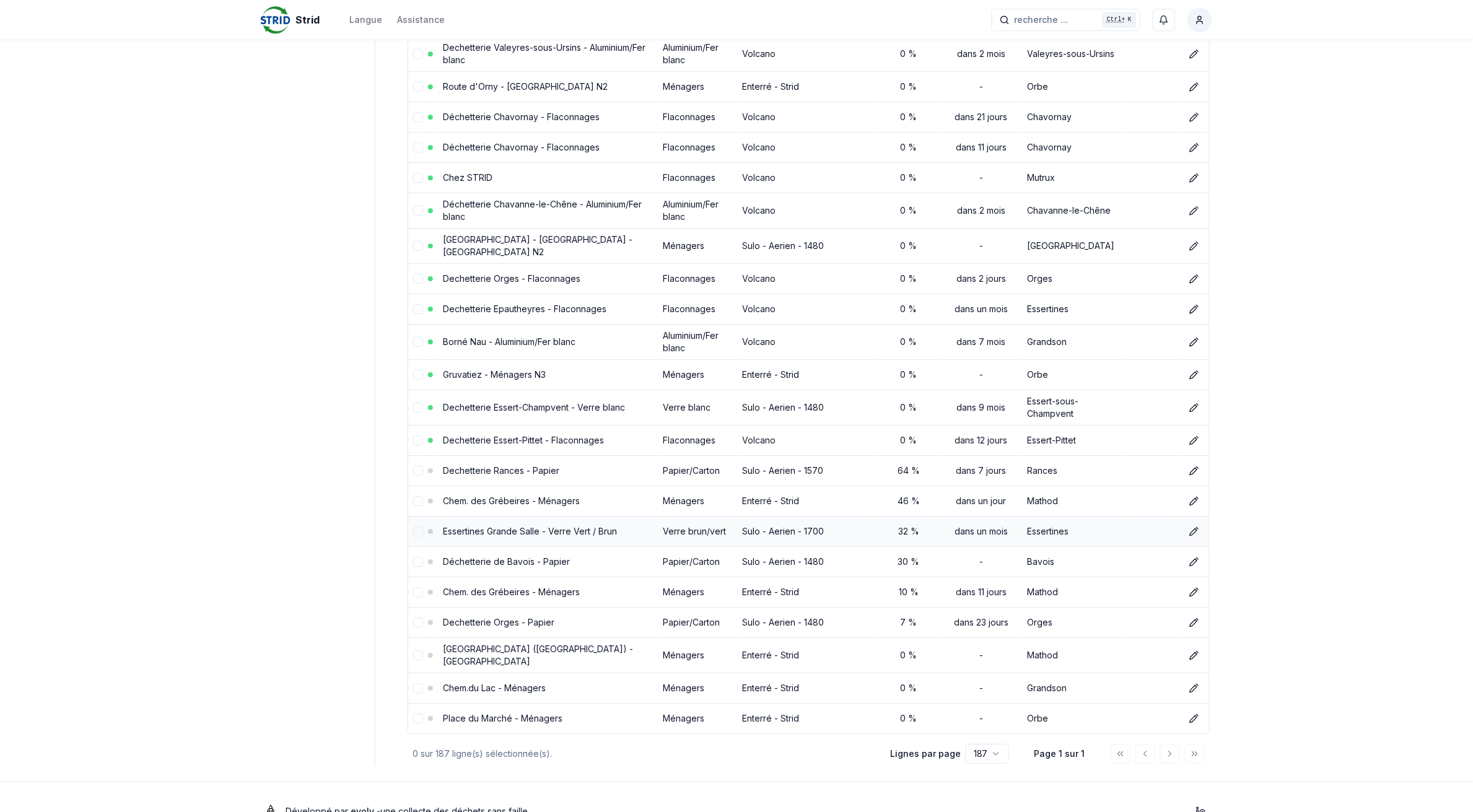
click at [475, 526] on link "Essertines Grande Salle - Verre Vert / Brun" at bounding box center [530, 531] width 174 height 11
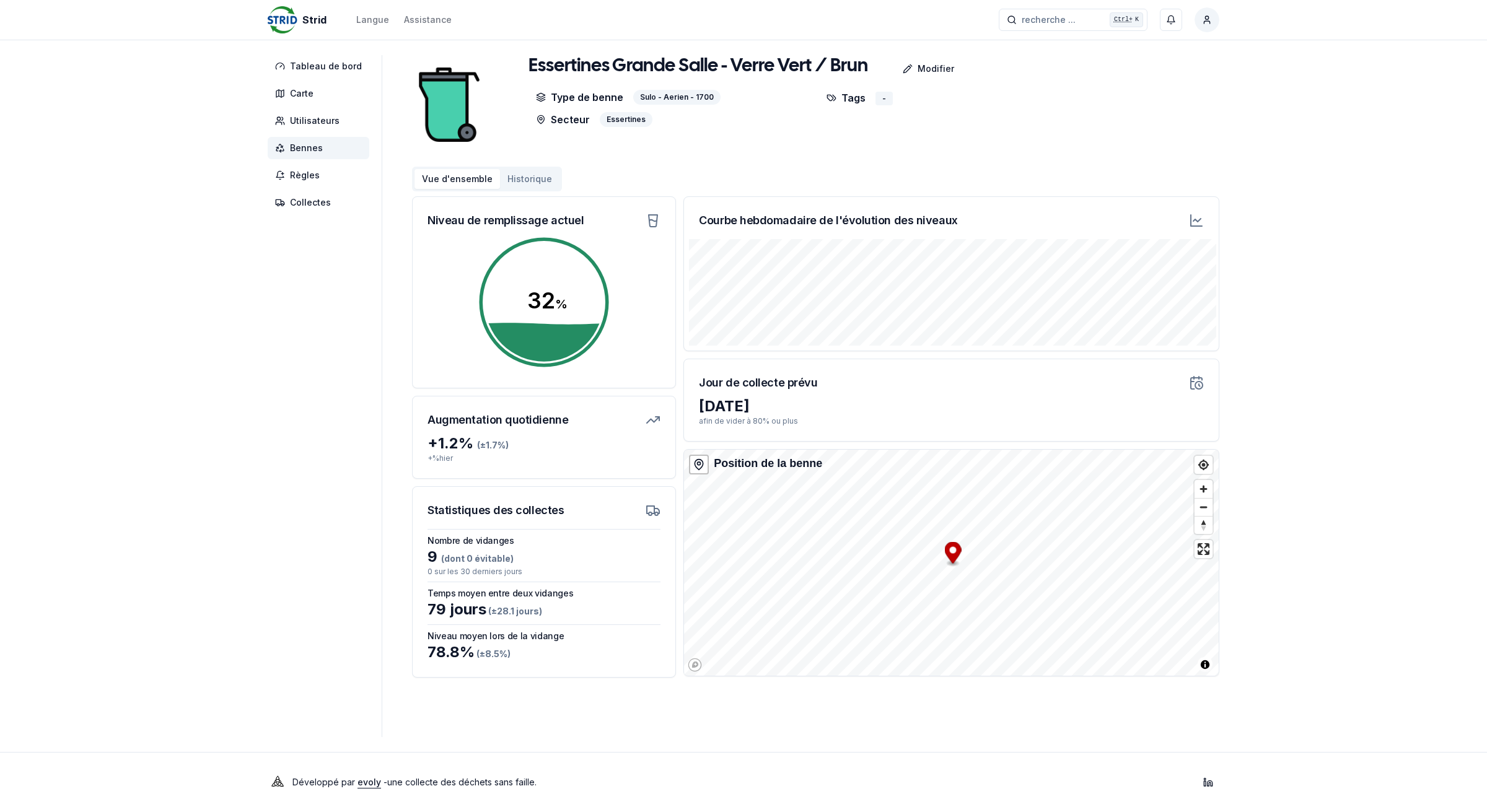
click at [314, 148] on span "Bennes" at bounding box center [307, 148] width 33 height 12
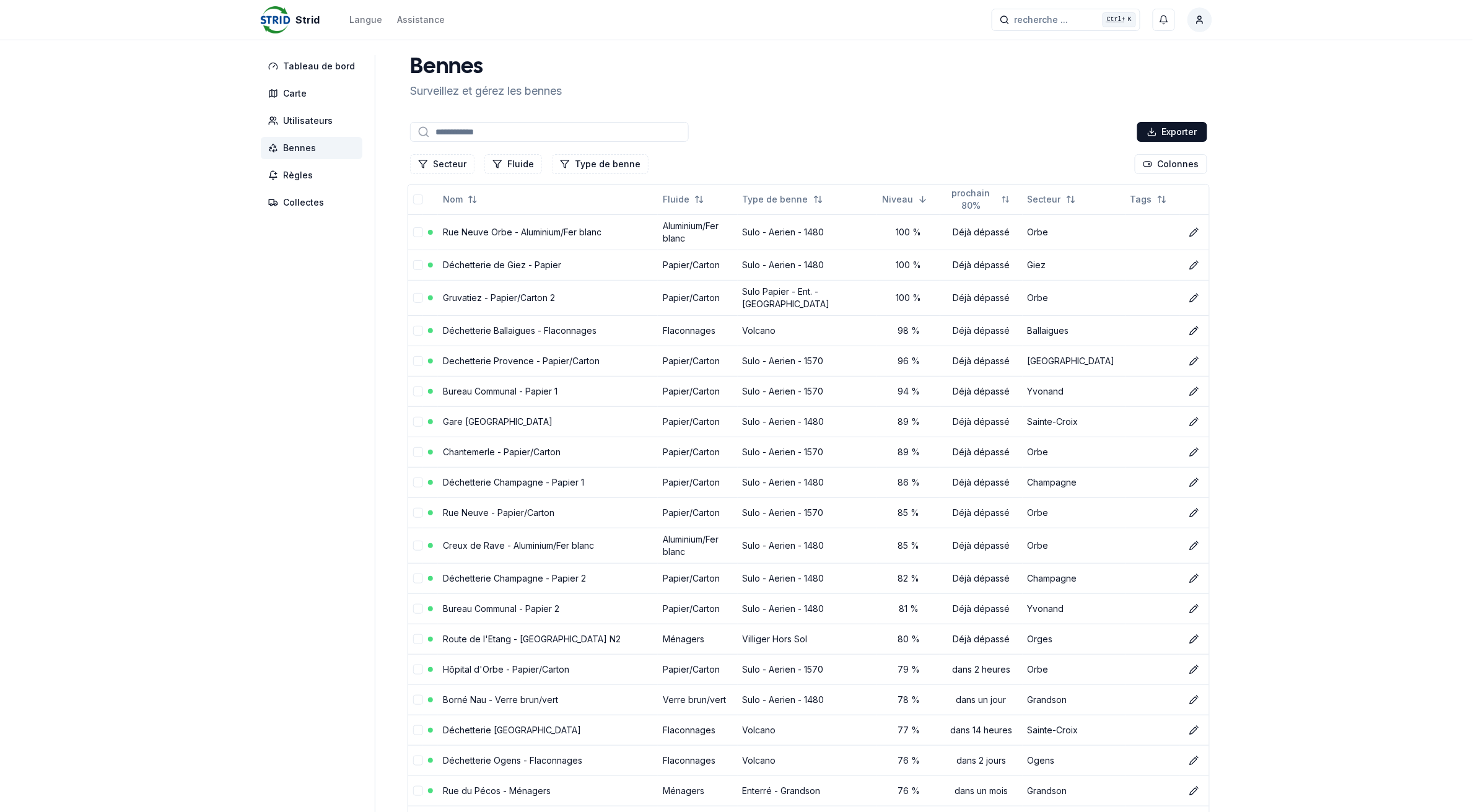
click at [549, 135] on input at bounding box center [549, 132] width 279 height 20
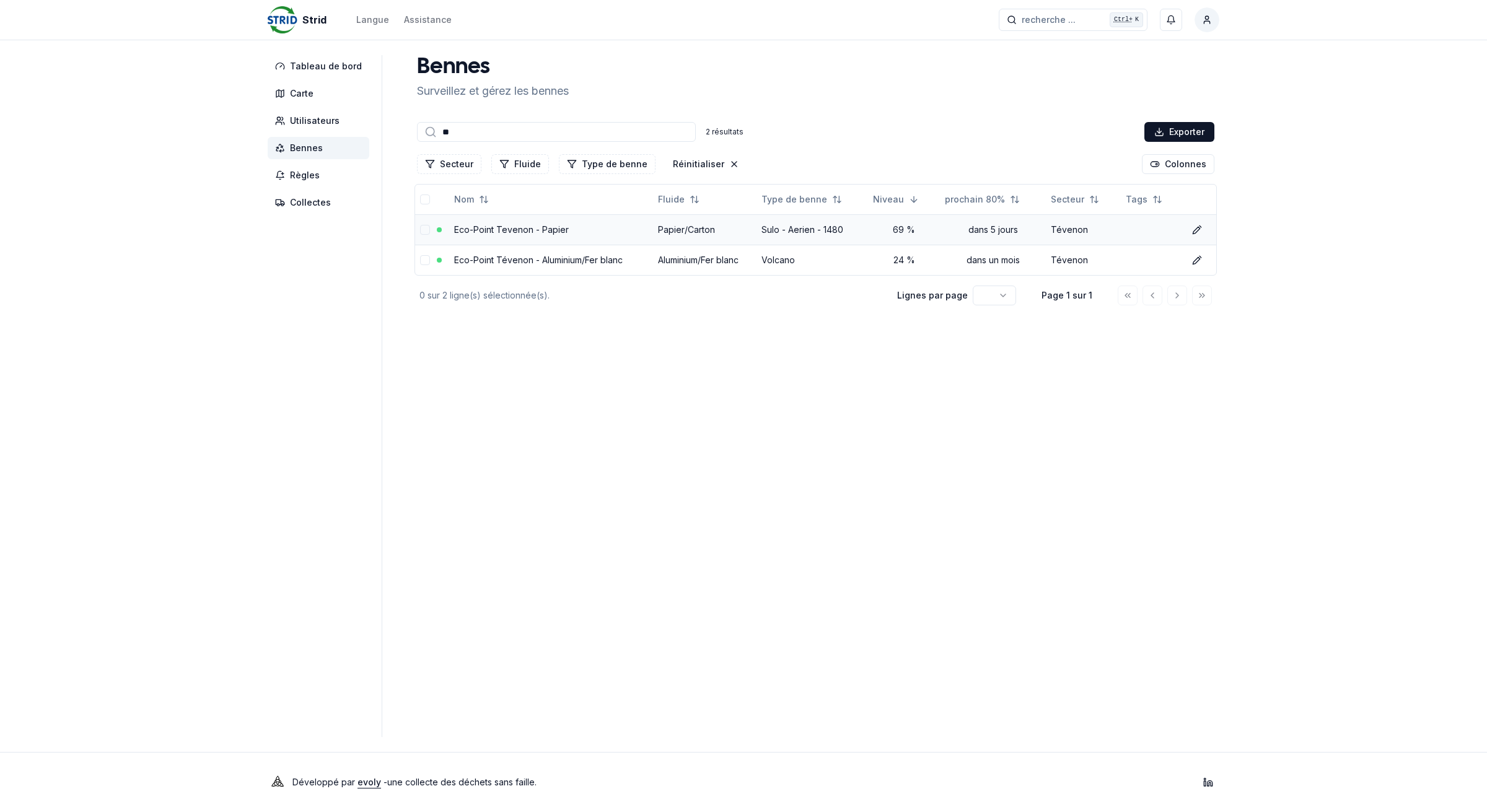
type input "**"
click at [502, 228] on link "Eco-Point Tevenon - Papier" at bounding box center [511, 230] width 115 height 11
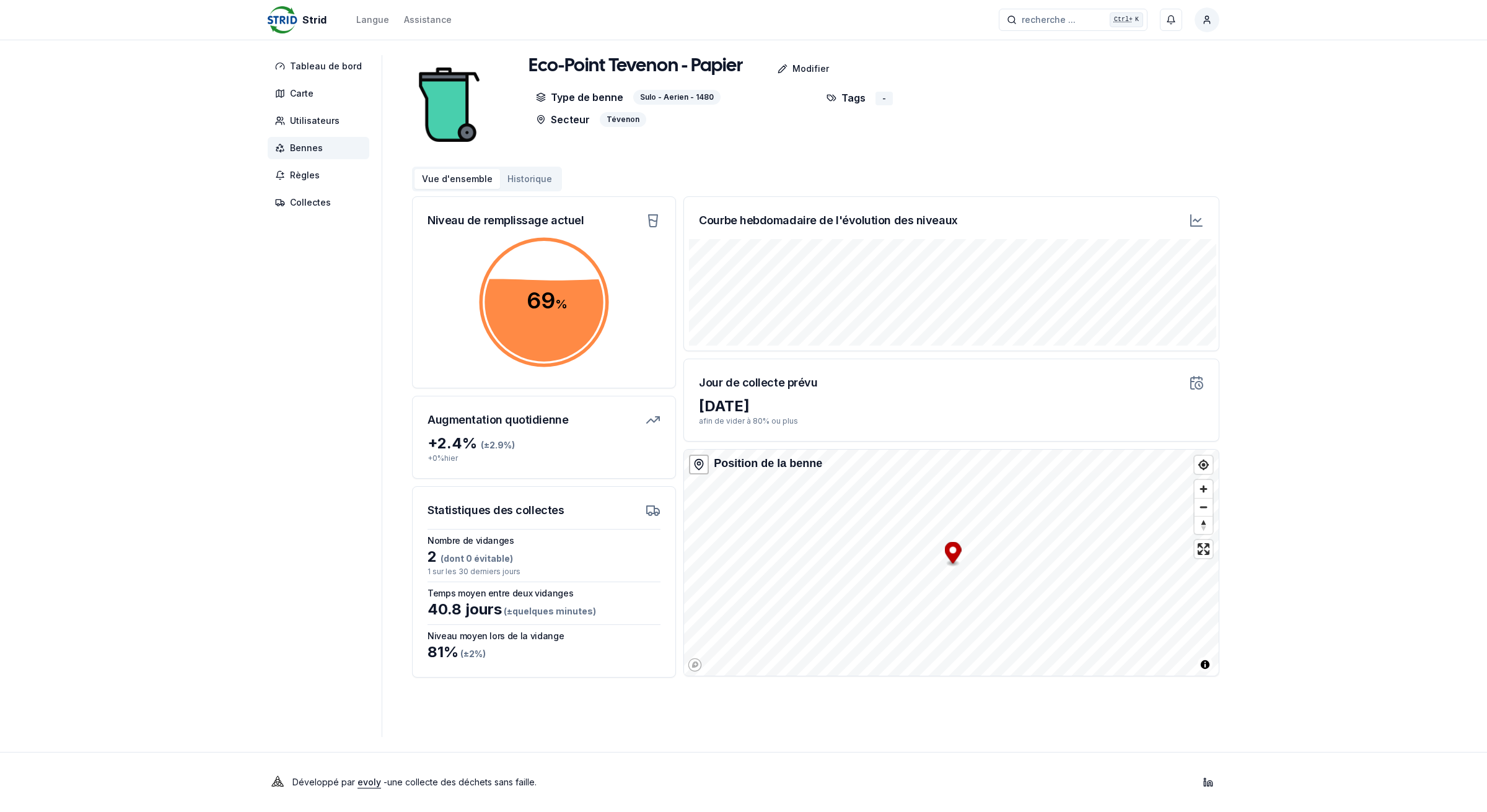
click at [326, 142] on span "Bennes" at bounding box center [318, 148] width 102 height 22
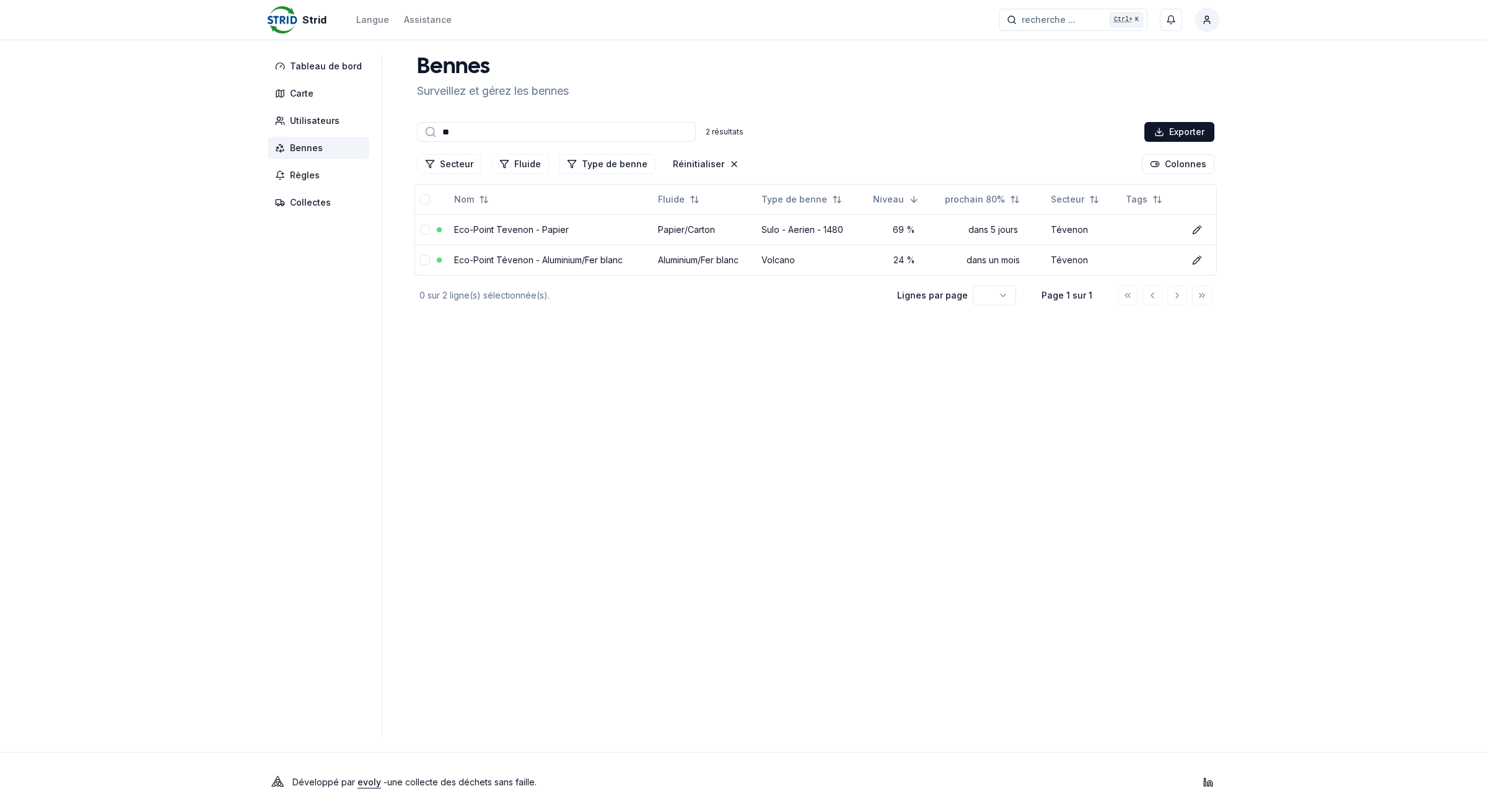
click at [460, 131] on input "**" at bounding box center [556, 132] width 279 height 20
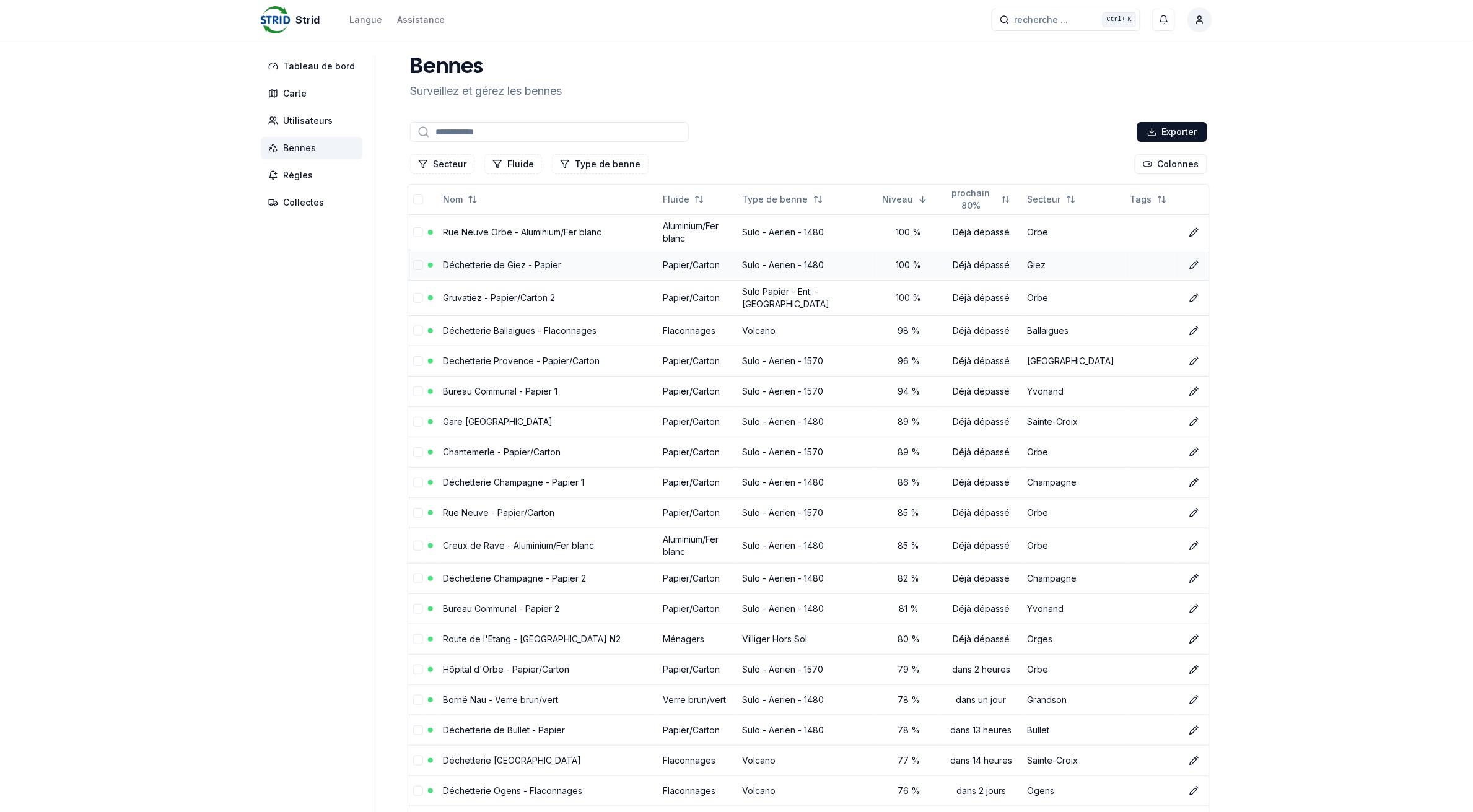
click at [480, 265] on link "Déchetterie de Giez - Papier" at bounding box center [502, 265] width 118 height 11
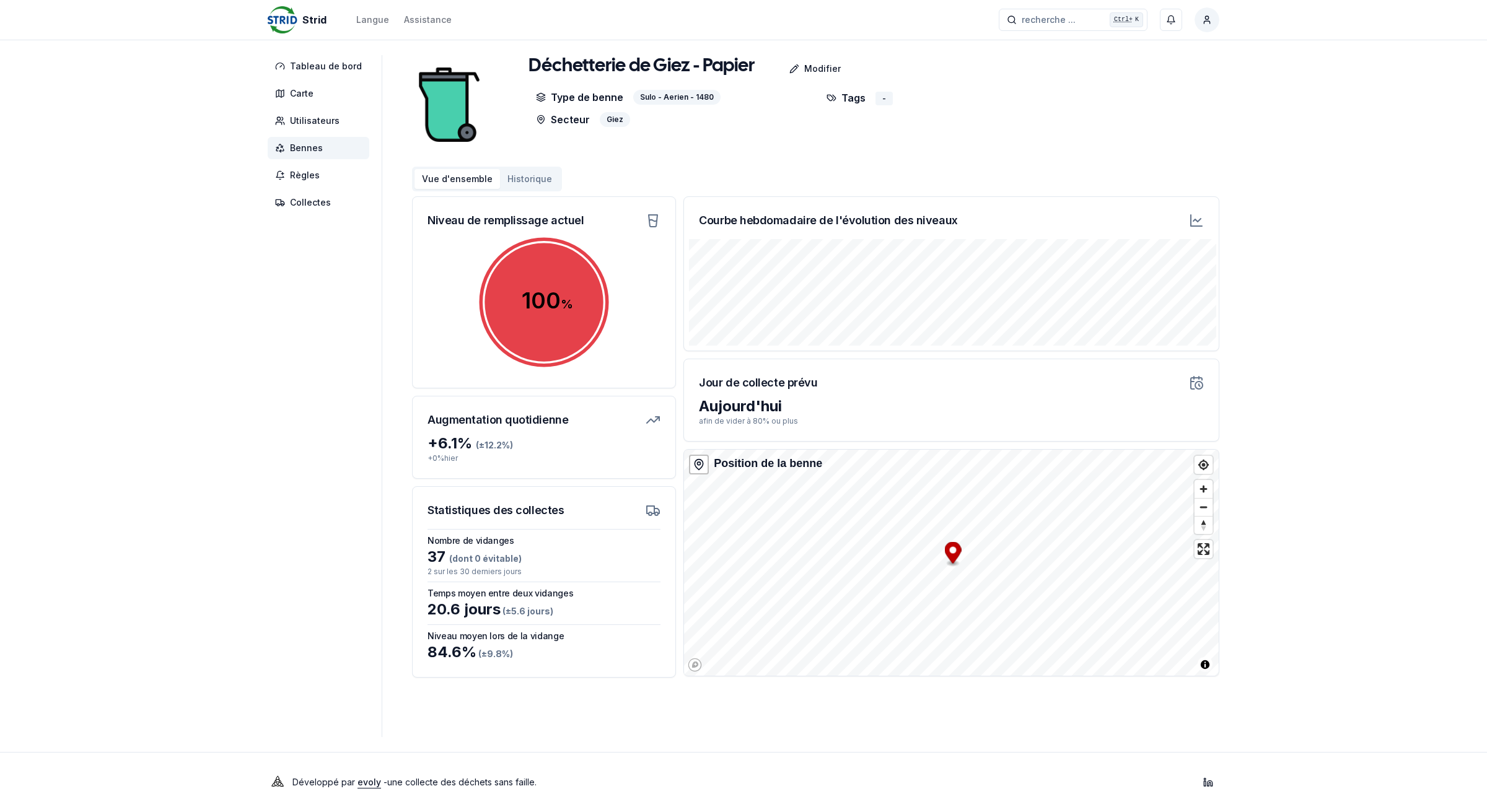
click at [314, 147] on span "Bennes" at bounding box center [307, 148] width 33 height 12
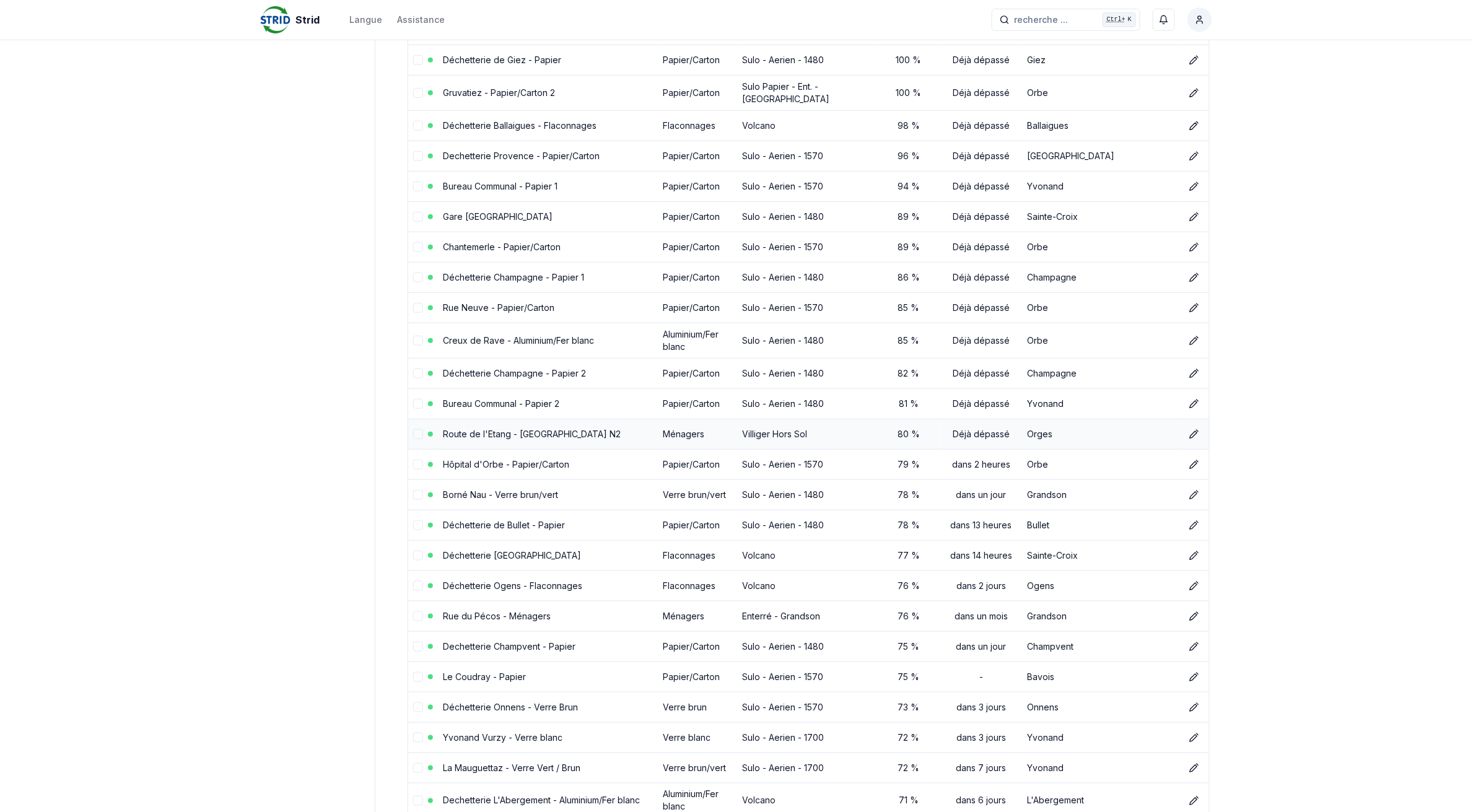
scroll to position [232, 0]
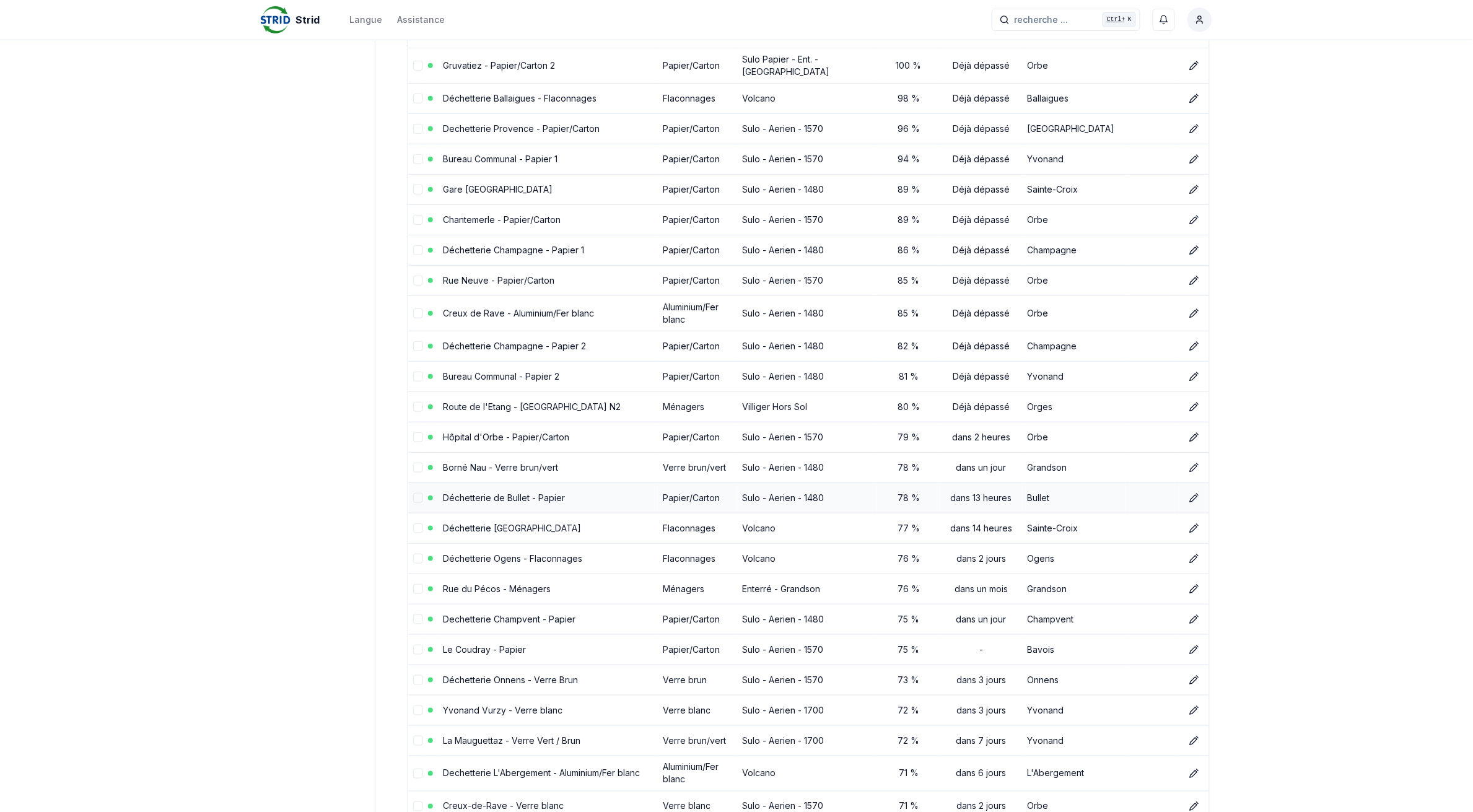
click at [459, 501] on link "Déchetterie de Bullet - Papier" at bounding box center [504, 498] width 122 height 11
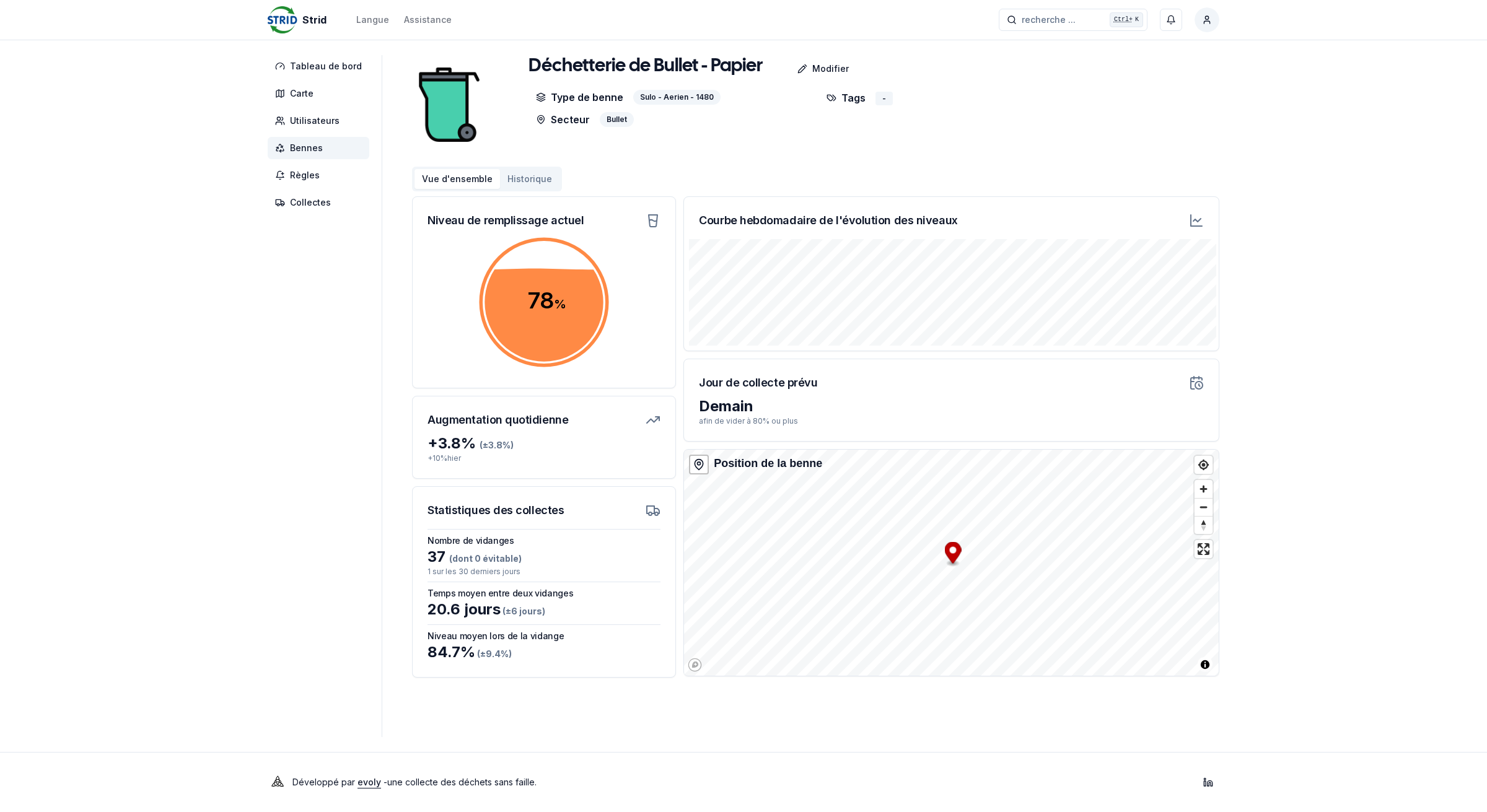
click at [1208, 17] on html "Strid Langue Assistance recherche ... recherche ... Ctrl+ K François Martin Tab…" at bounding box center [743, 406] width 1487 height 812
click at [1120, 133] on div "Se déconnecter" at bounding box center [1149, 133] width 134 height 20
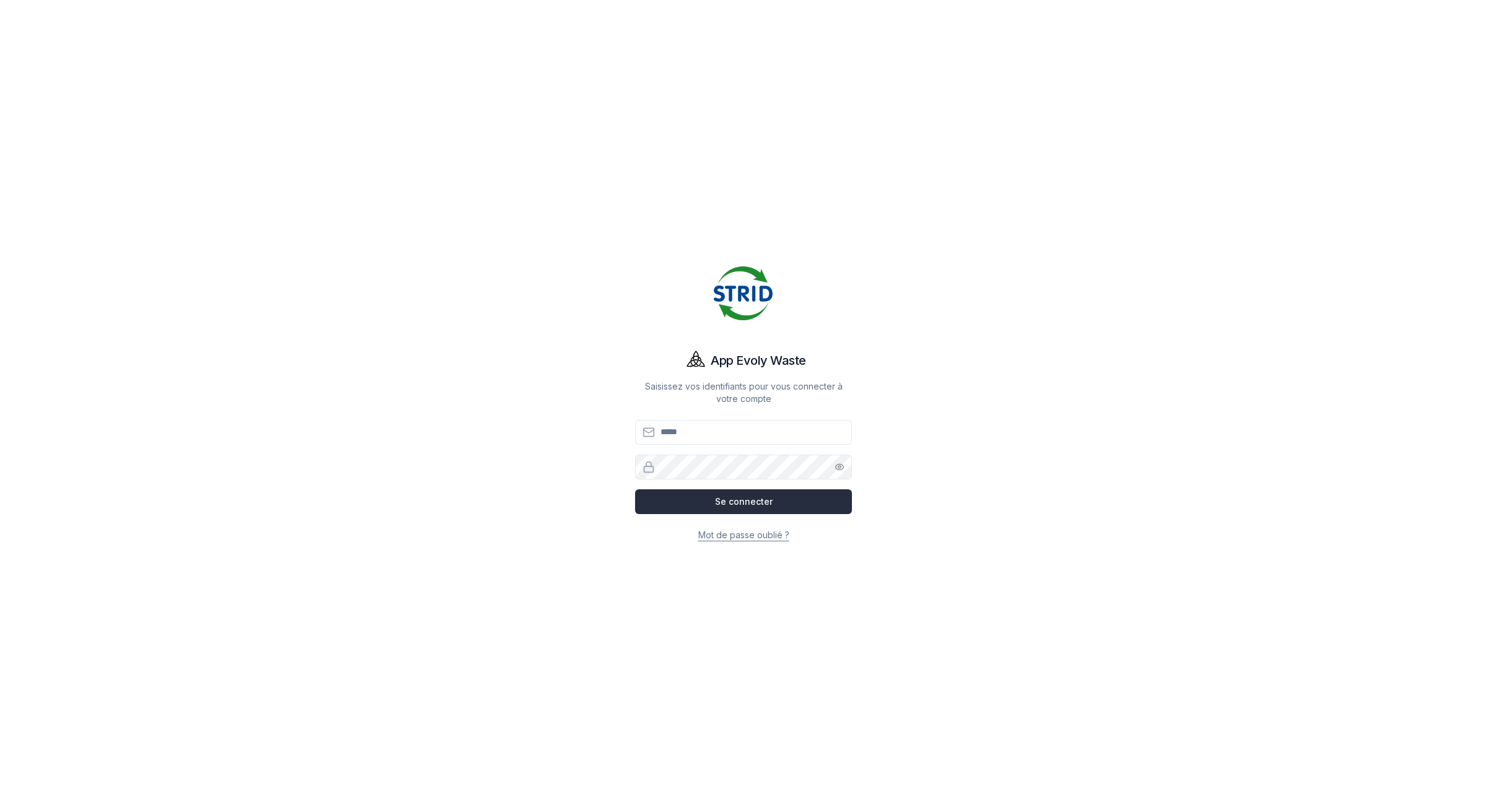
type input "**********"
click at [713, 506] on button "Se connecter" at bounding box center [743, 502] width 217 height 25
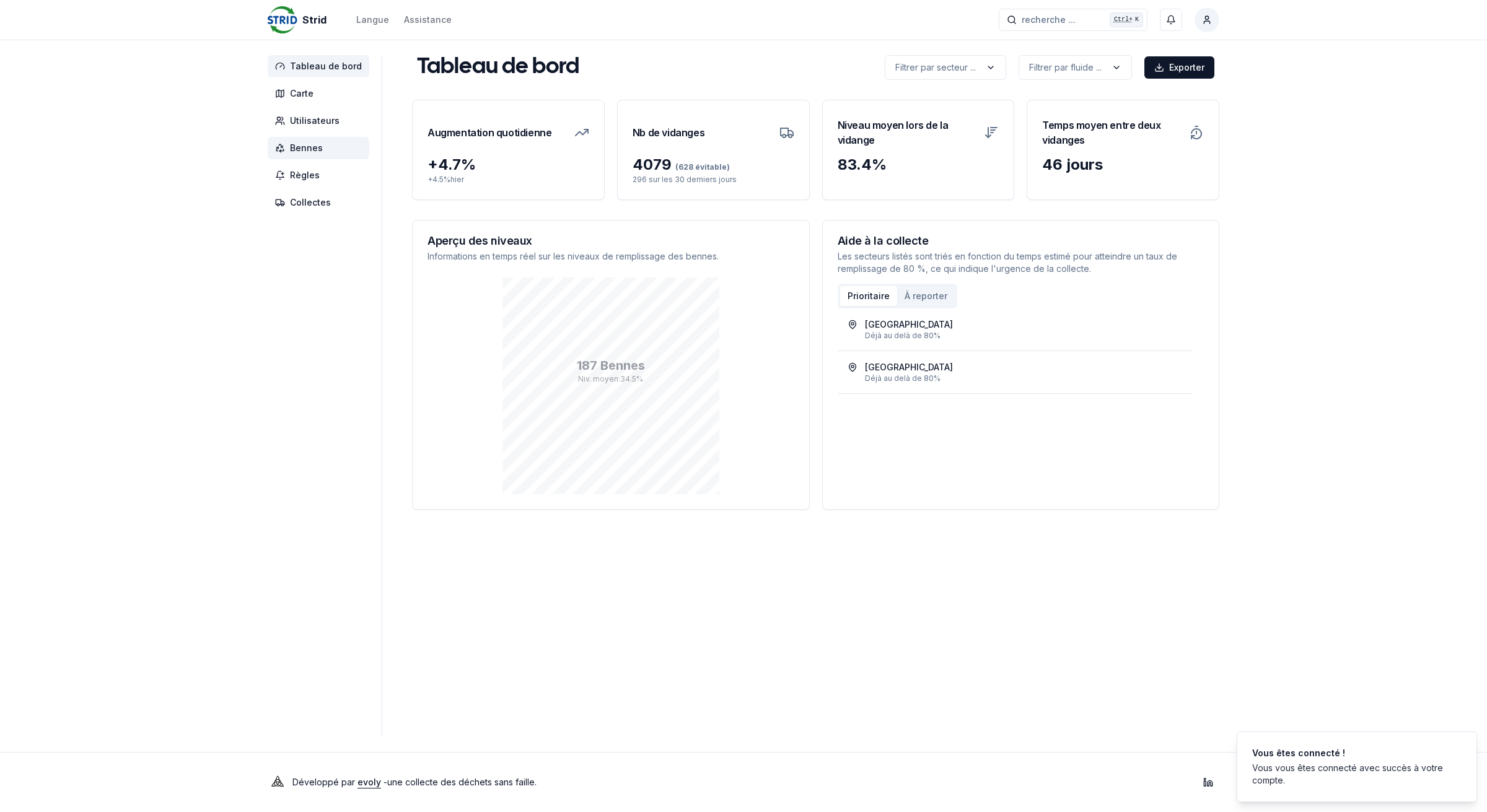
click at [330, 152] on span "Bennes" at bounding box center [318, 148] width 102 height 22
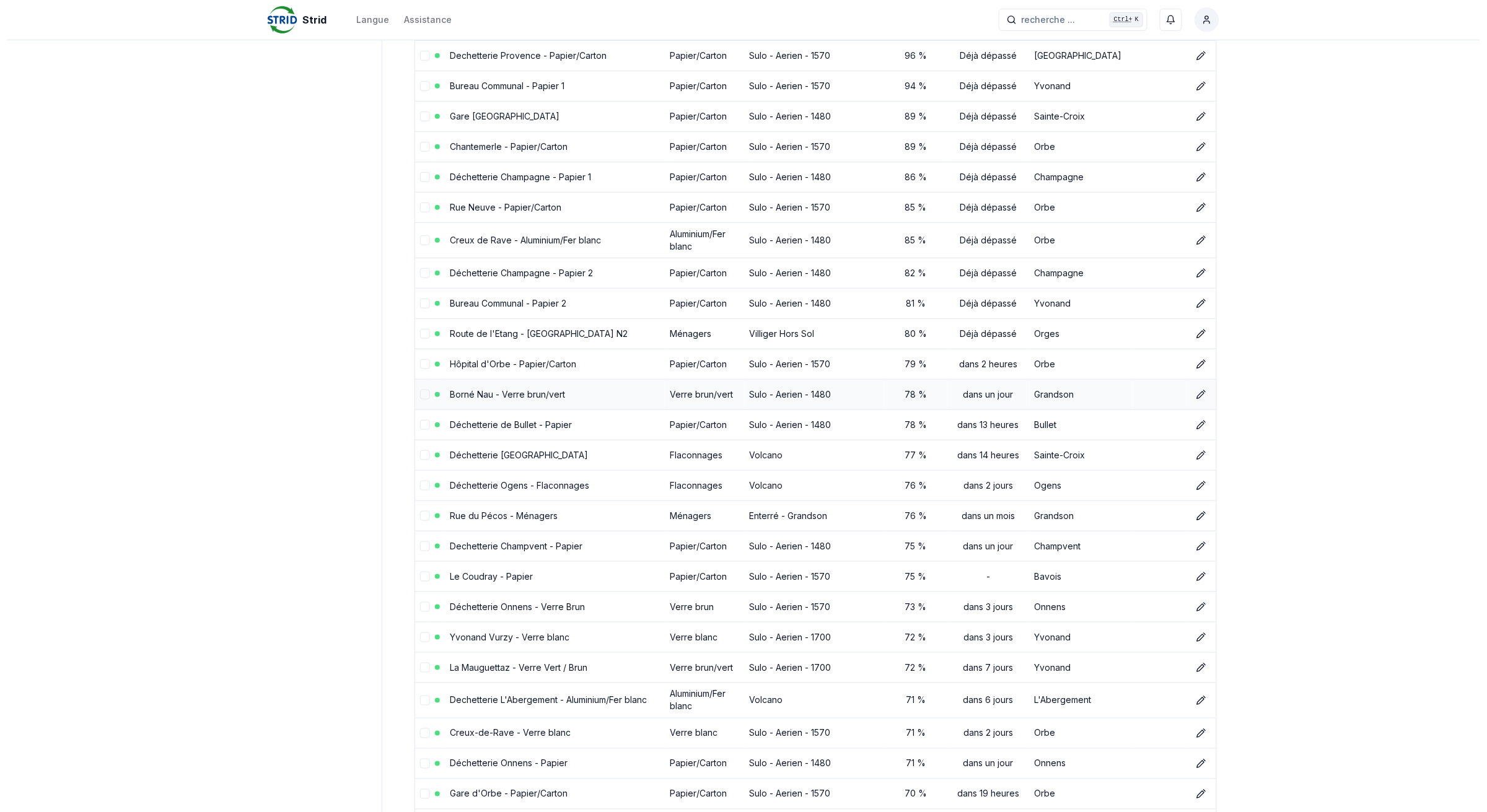
scroll to position [387, 0]
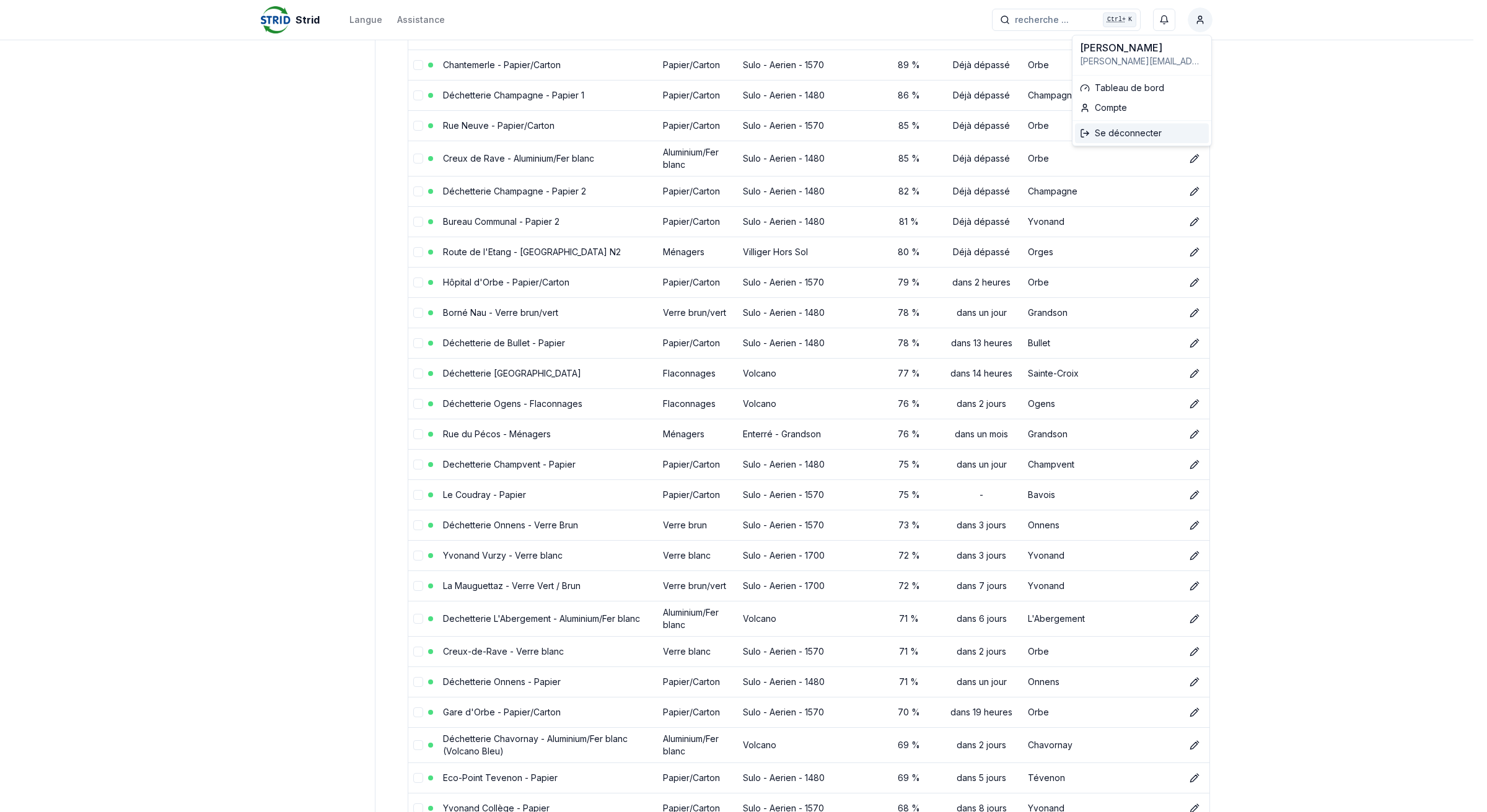
click at [1138, 134] on div "Se déconnecter" at bounding box center [1142, 133] width 134 height 20
